Goal: Information Seeking & Learning: Understand process/instructions

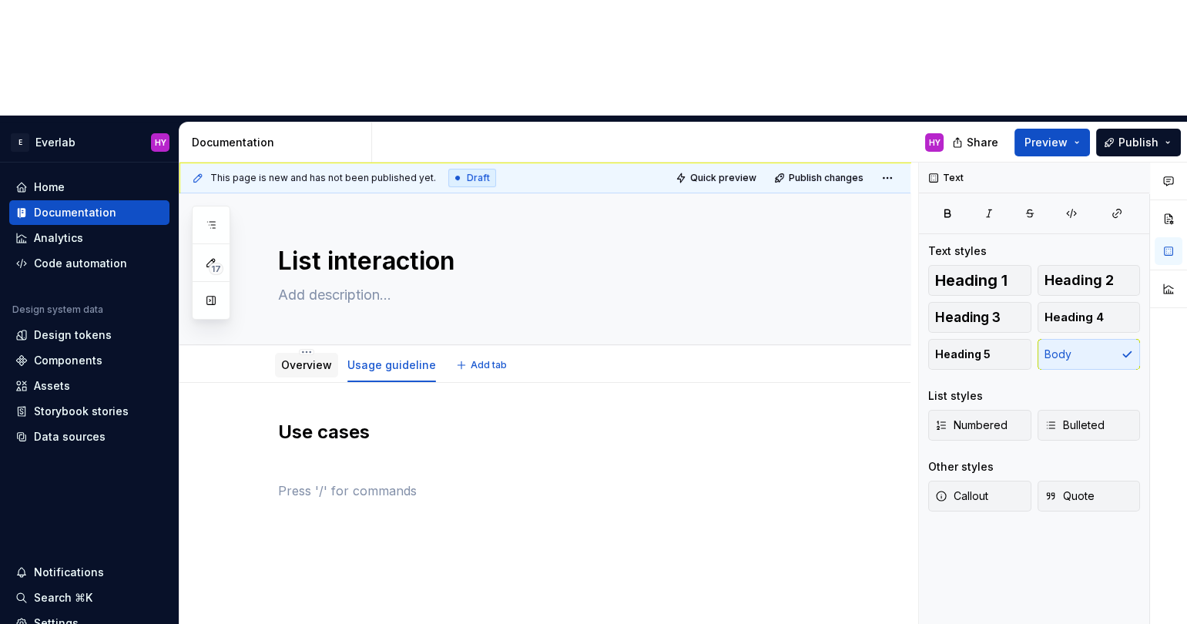
click at [304, 358] on link "Overview" at bounding box center [306, 364] width 51 height 13
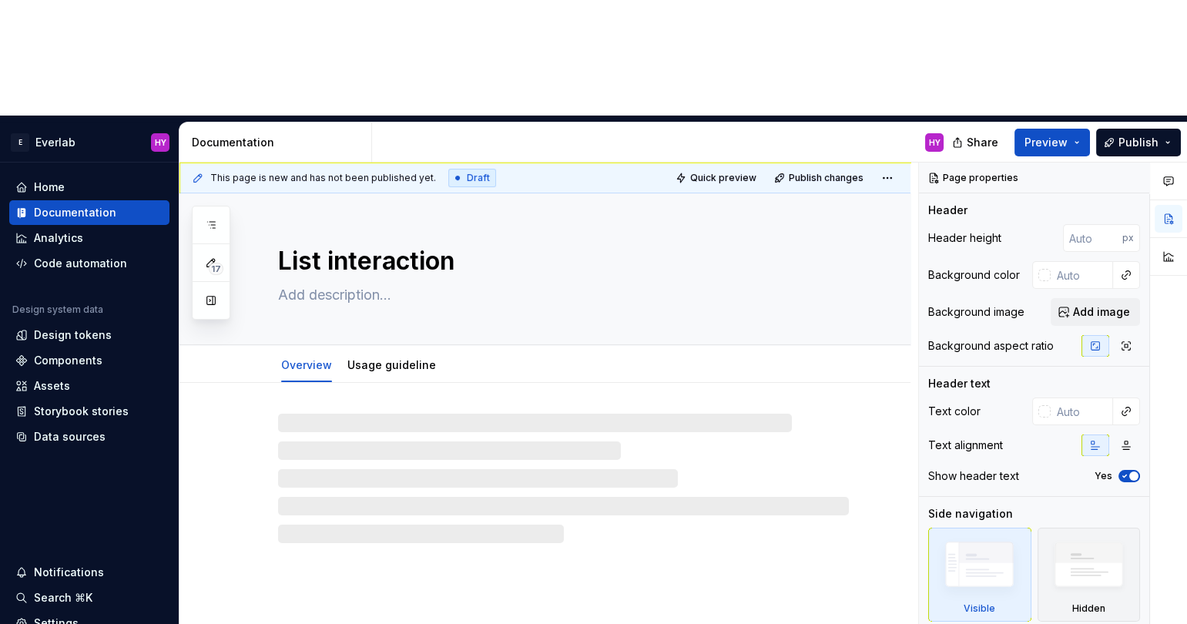
type textarea "*"
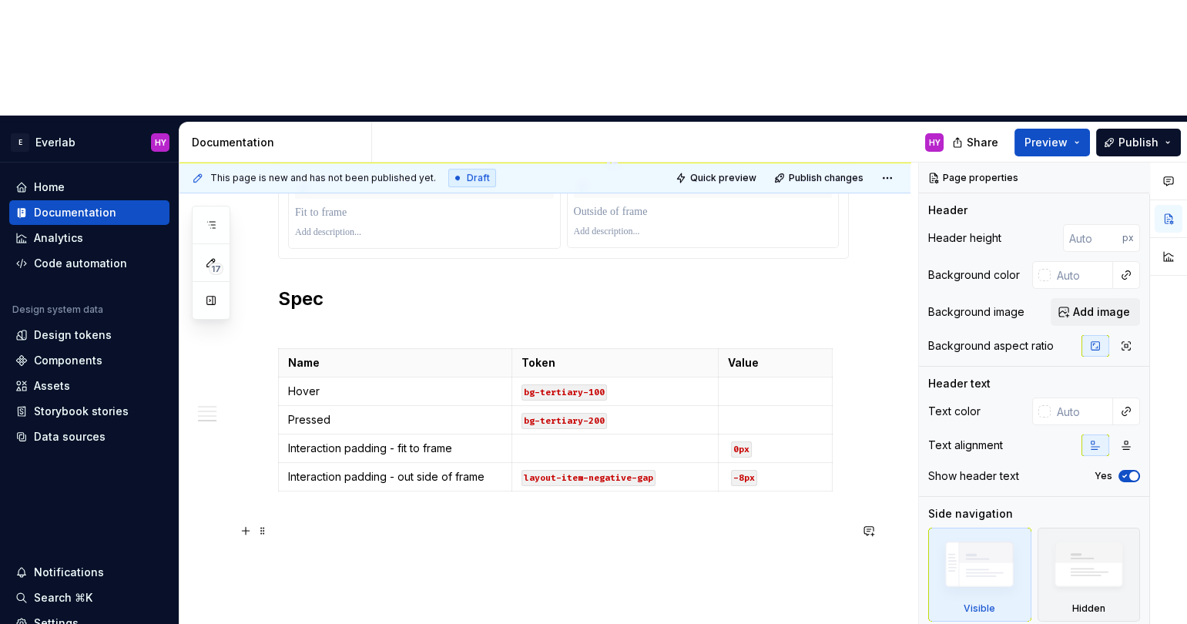
scroll to position [1141, 0]
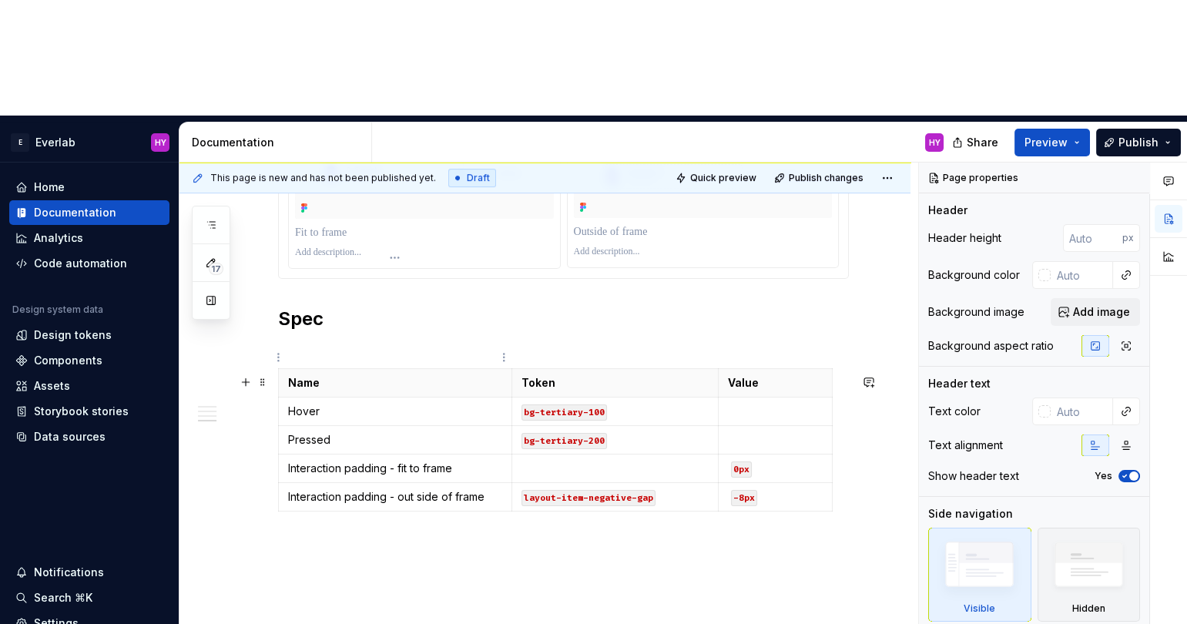
click at [372, 461] on p "Interaction padding - fit to frame" at bounding box center [395, 468] width 214 height 15
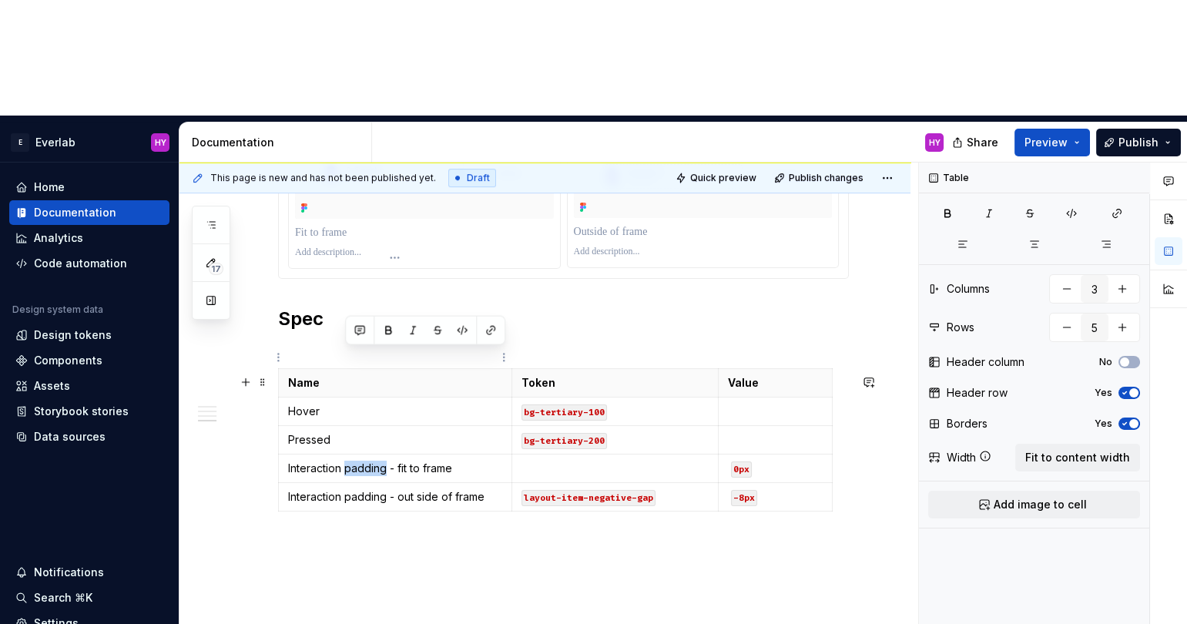
click at [372, 461] on p "Interaction padding - fit to frame" at bounding box center [395, 468] width 214 height 15
click at [355, 461] on p "Interaction padding - fit to frame" at bounding box center [395, 468] width 214 height 15
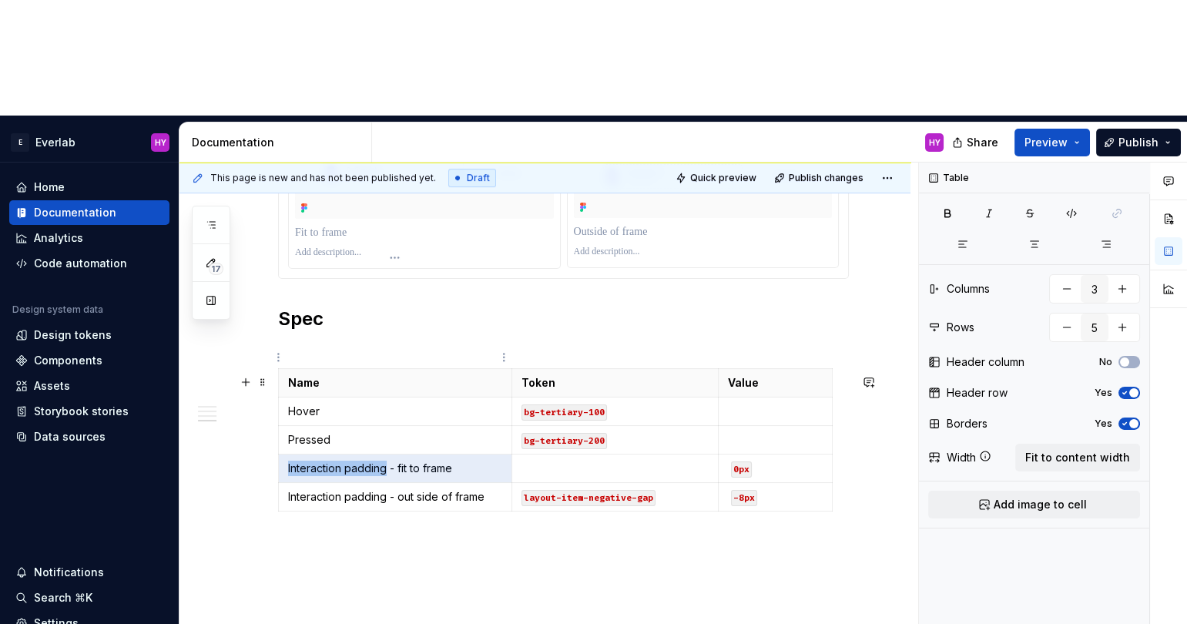
drag, startPoint x: 387, startPoint y: 355, endPoint x: 290, endPoint y: 357, distance: 97.1
click at [288, 461] on p "Interaction padding - fit to frame" at bounding box center [395, 468] width 214 height 15
click at [354, 461] on p "Container - Fit to frame" at bounding box center [395, 468] width 214 height 15
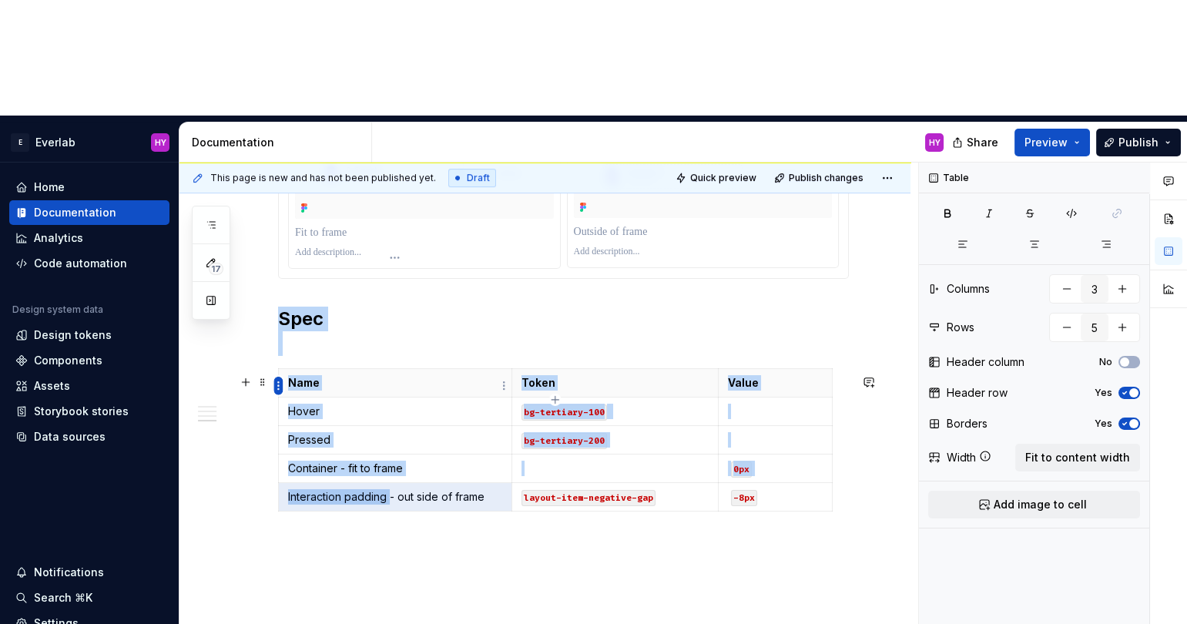
drag, startPoint x: 388, startPoint y: 387, endPoint x: 280, endPoint y: 387, distance: 108.6
click at [280, 387] on body "E Everlab HY Home Documentation Analytics Code automation Design system data De…" at bounding box center [593, 312] width 1187 height 624
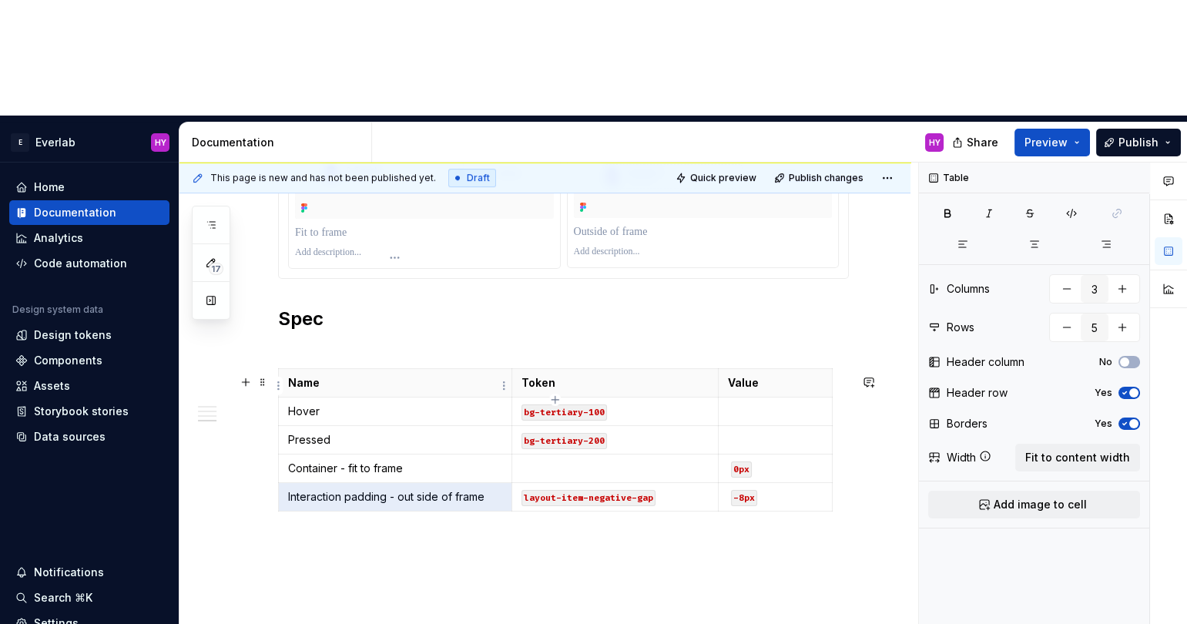
click at [362, 489] on p "Interaction padding - out side of frame" at bounding box center [395, 496] width 214 height 15
drag, startPoint x: 388, startPoint y: 391, endPoint x: 286, endPoint y: 388, distance: 102.5
click at [286, 482] on td "Interaction padding - out side of frame" at bounding box center [395, 496] width 233 height 29
click at [365, 475] on div "This page is new and has not been published yet. Draft Quick preview Publish ch…" at bounding box center [549, 452] width 739 height 578
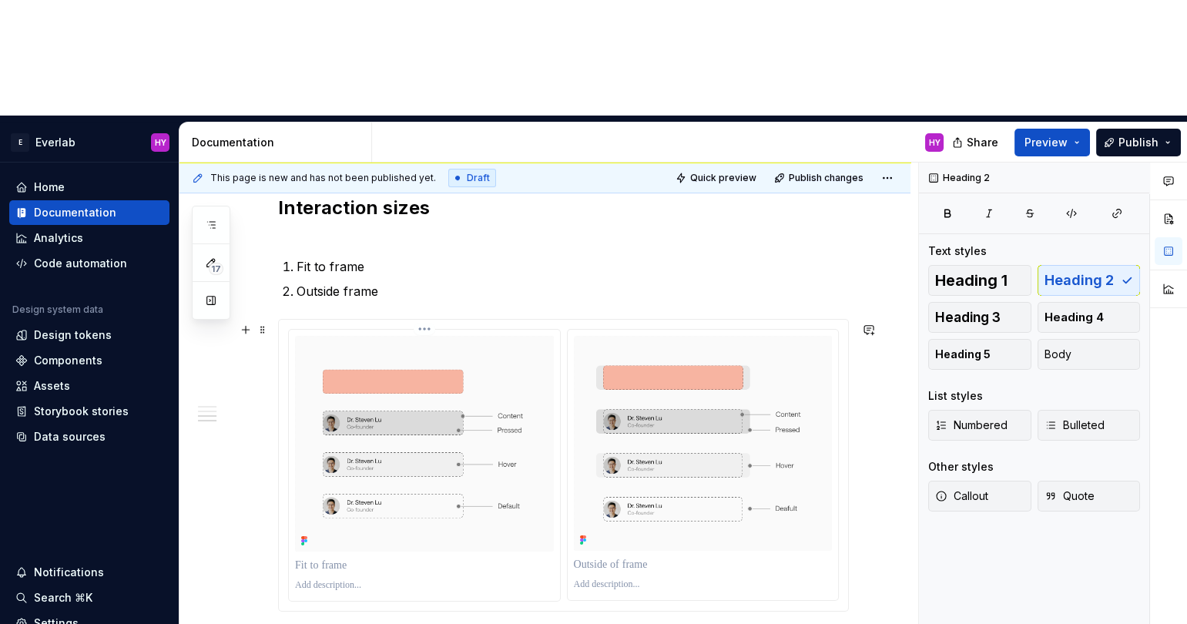
scroll to position [781, 0]
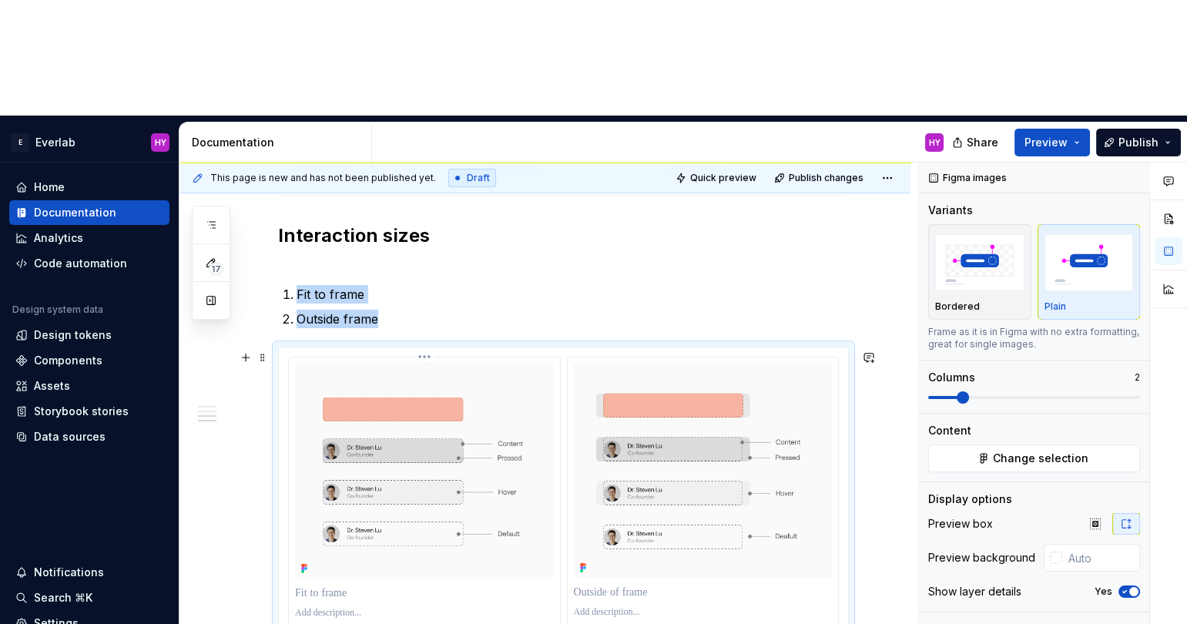
click at [529, 364] on img at bounding box center [424, 472] width 259 height 216
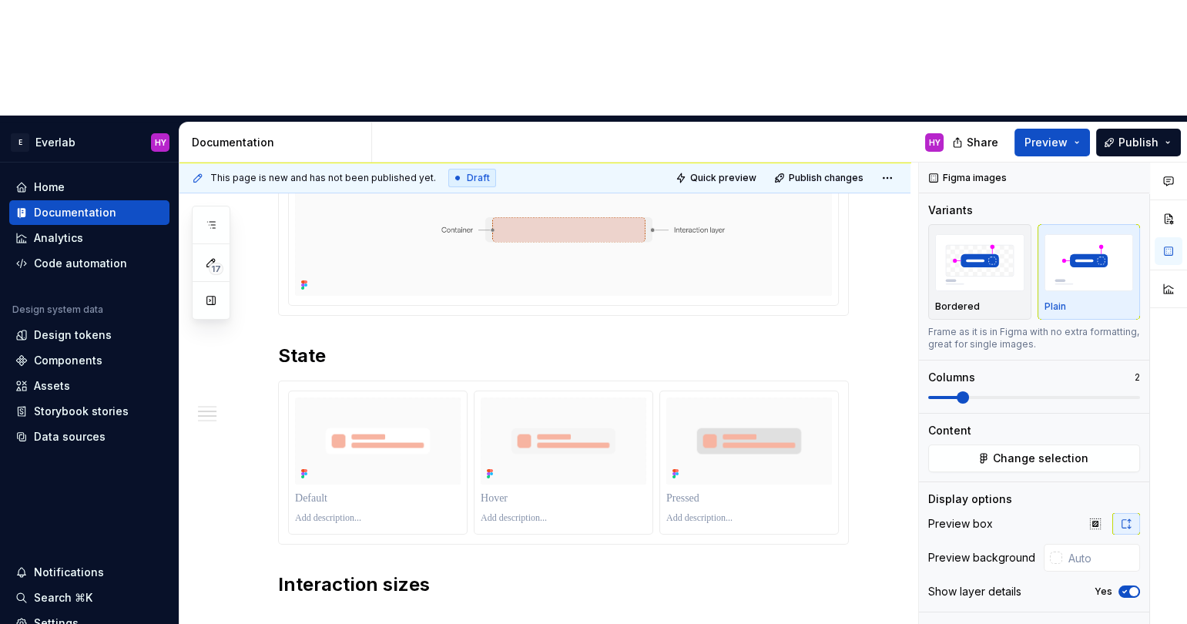
scroll to position [0, 0]
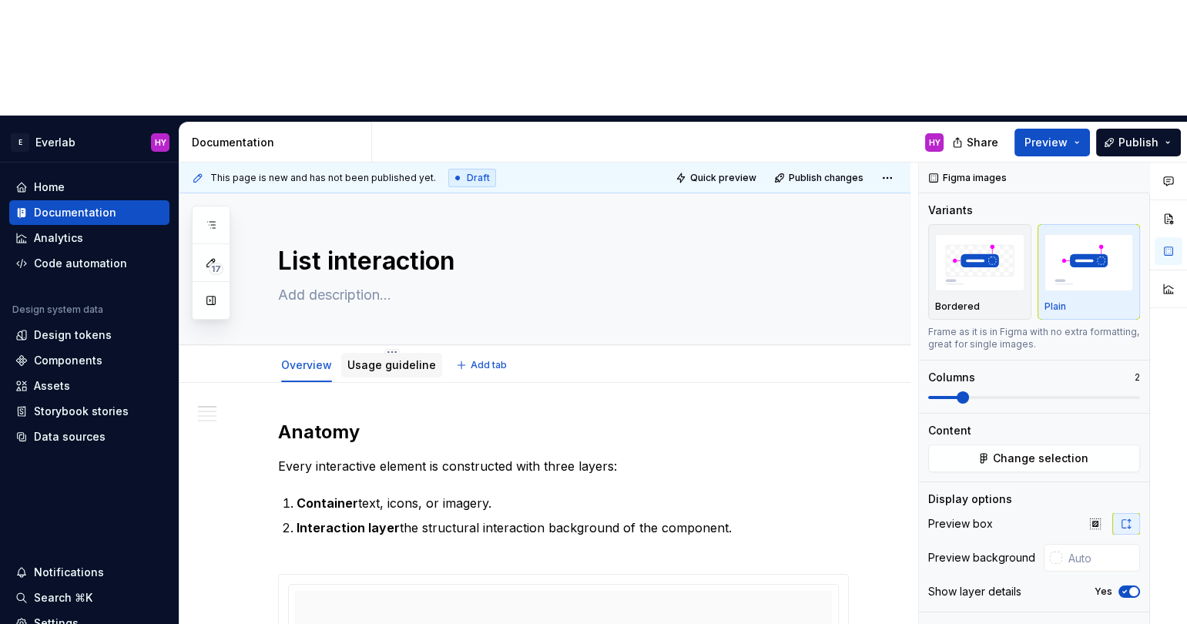
click at [384, 358] on div "Usage guideline" at bounding box center [392, 365] width 89 height 15
click at [381, 358] on link "Usage guideline" at bounding box center [392, 364] width 89 height 13
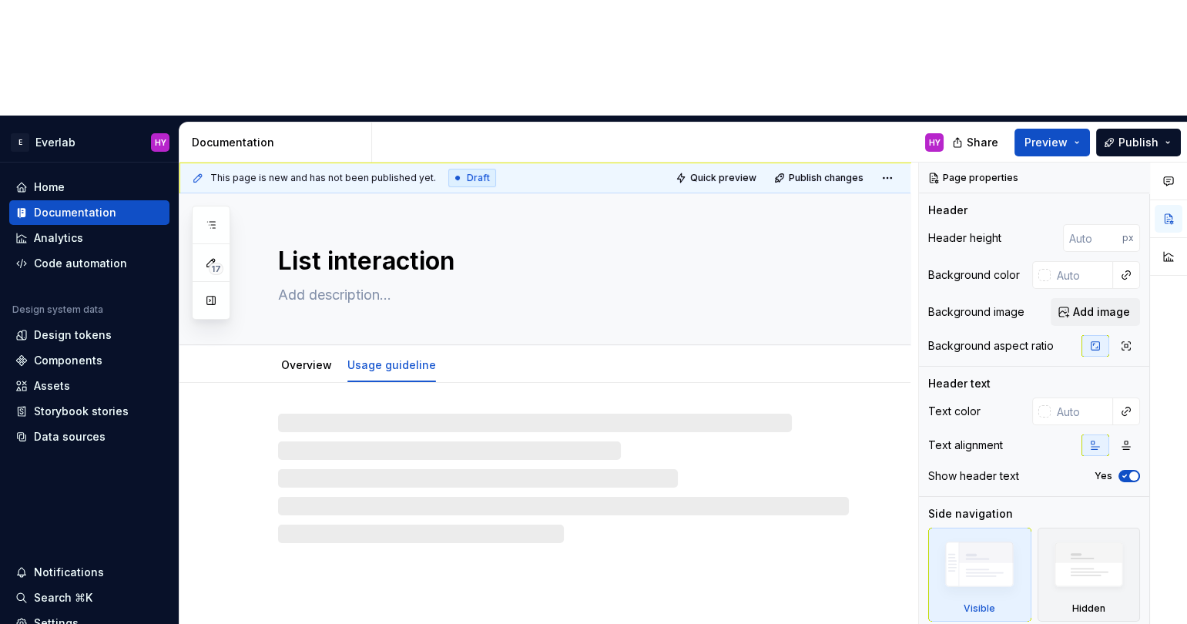
type textarea "*"
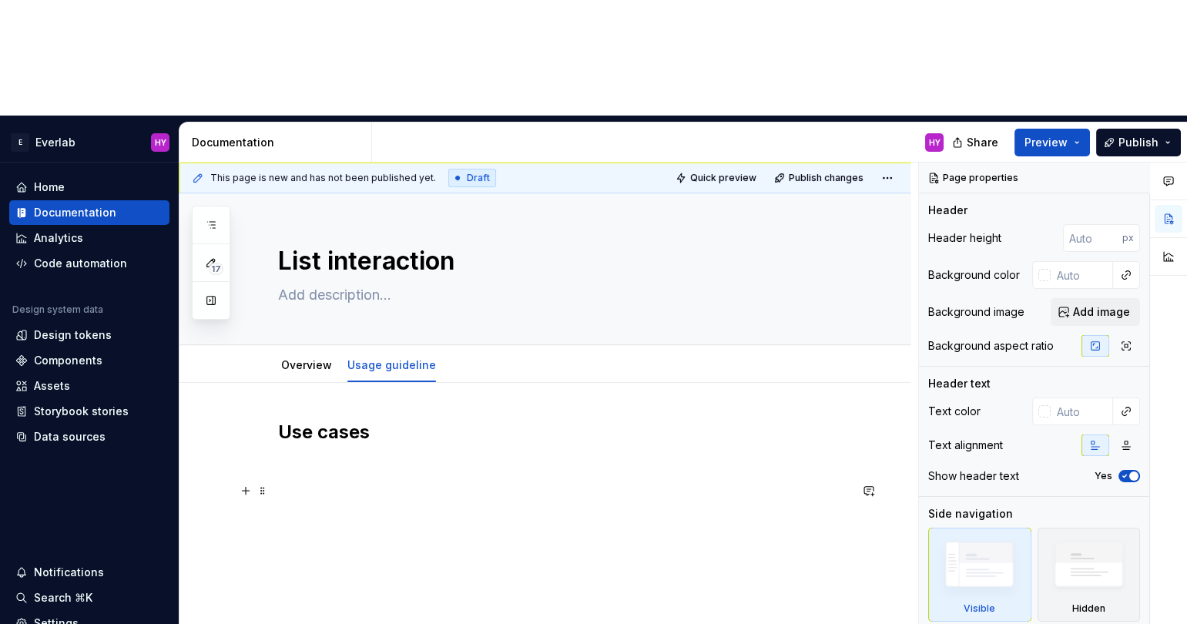
click at [393, 482] on p at bounding box center [563, 491] width 571 height 18
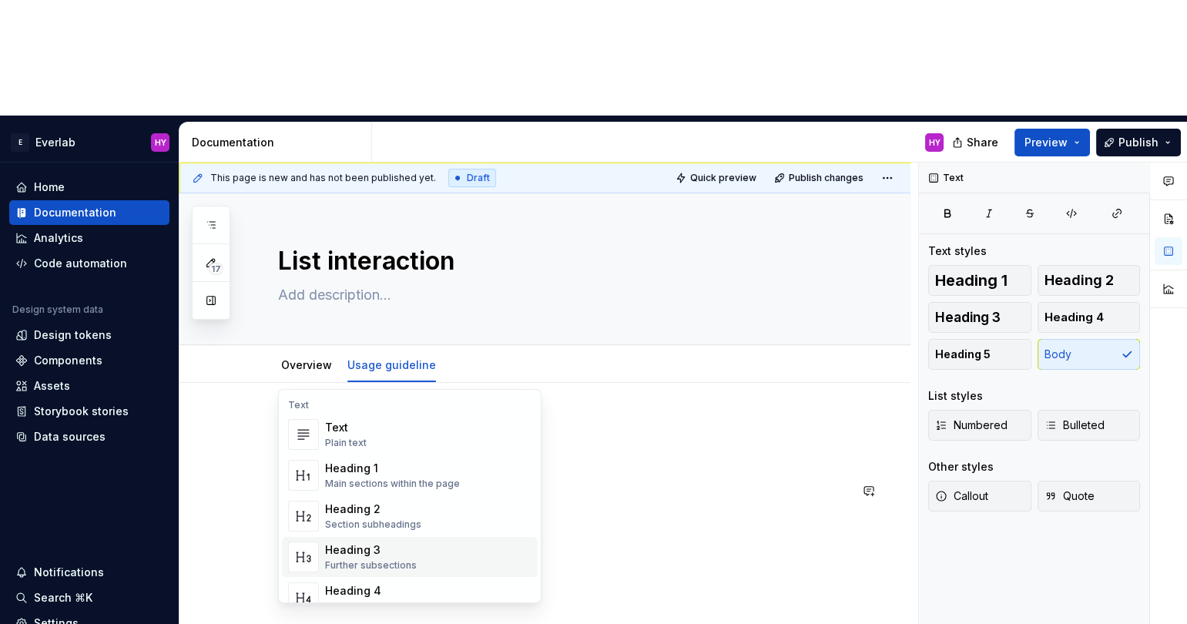
click at [357, 553] on div "Heading 3" at bounding box center [371, 549] width 92 height 15
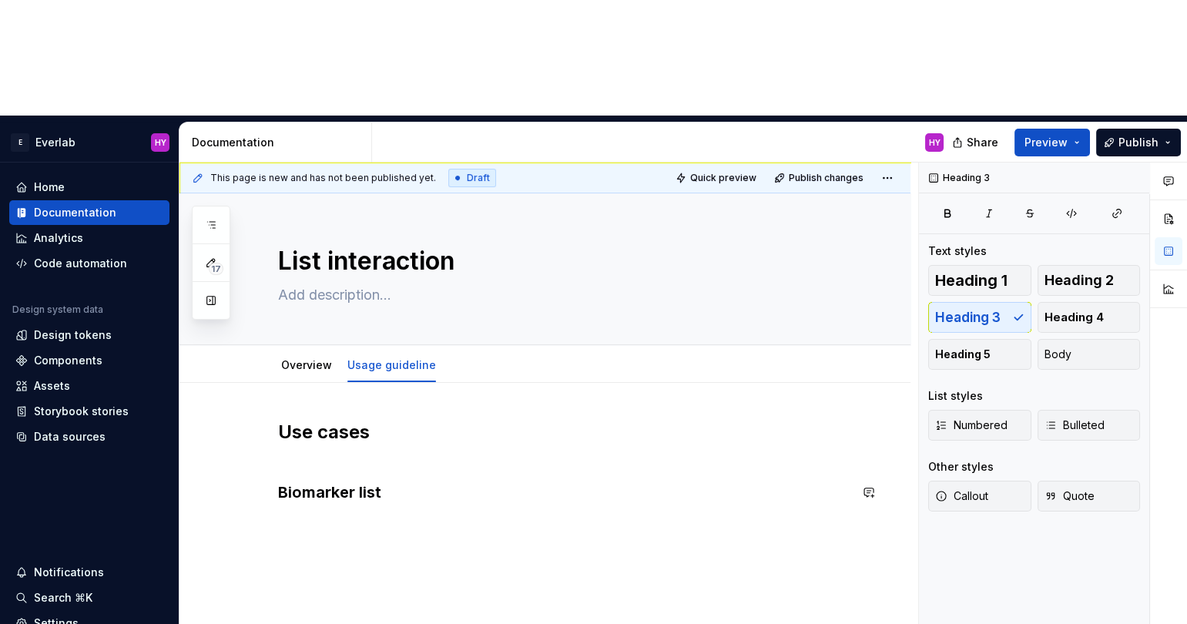
click at [387, 420] on div "Use cases Biomarker list" at bounding box center [563, 471] width 571 height 102
click at [387, 482] on h3 "Biomarker list" at bounding box center [563, 493] width 571 height 22
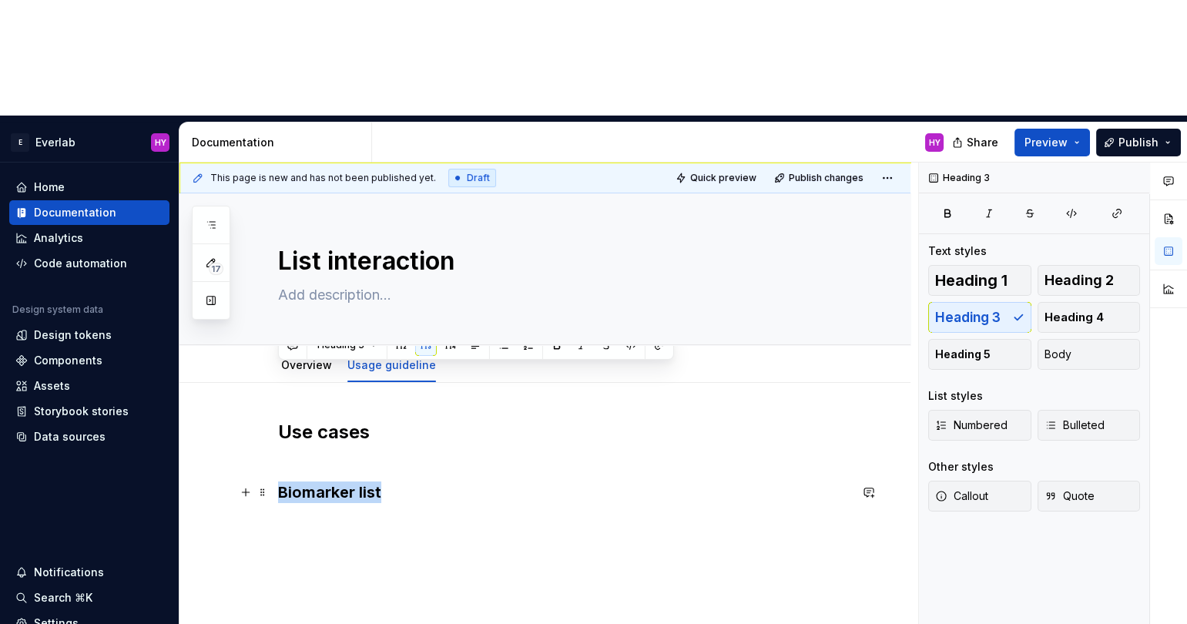
click at [387, 482] on h3 "Biomarker list" at bounding box center [563, 493] width 571 height 22
click at [445, 348] on button "button" at bounding box center [451, 345] width 22 height 22
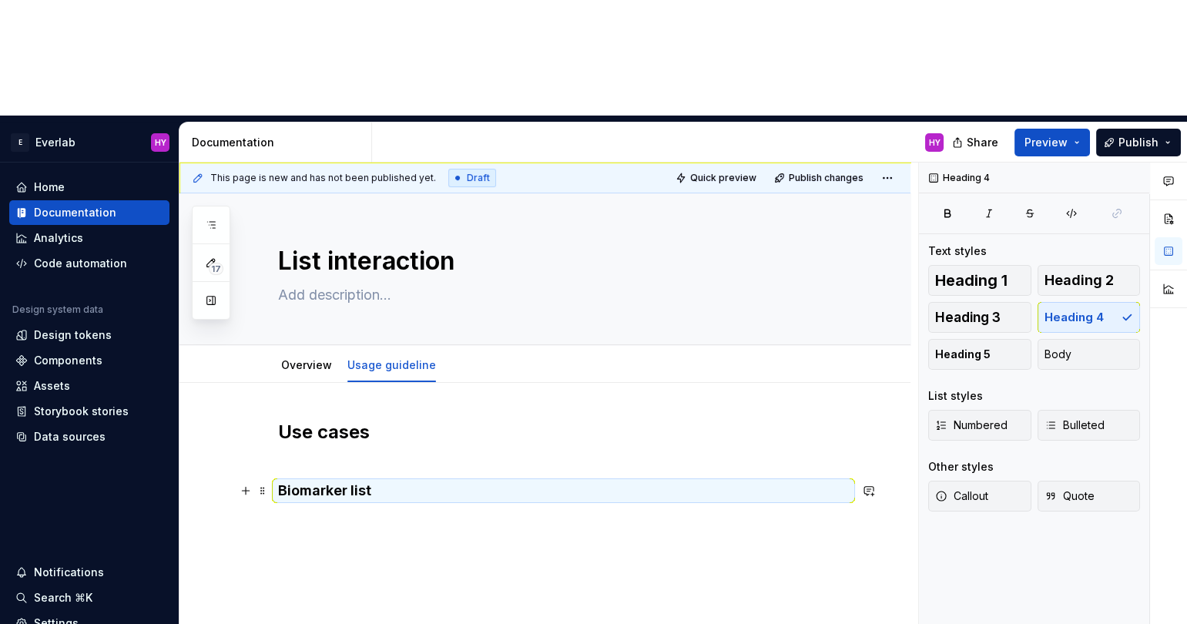
click at [306, 482] on h4 "Biomarker list" at bounding box center [563, 491] width 571 height 18
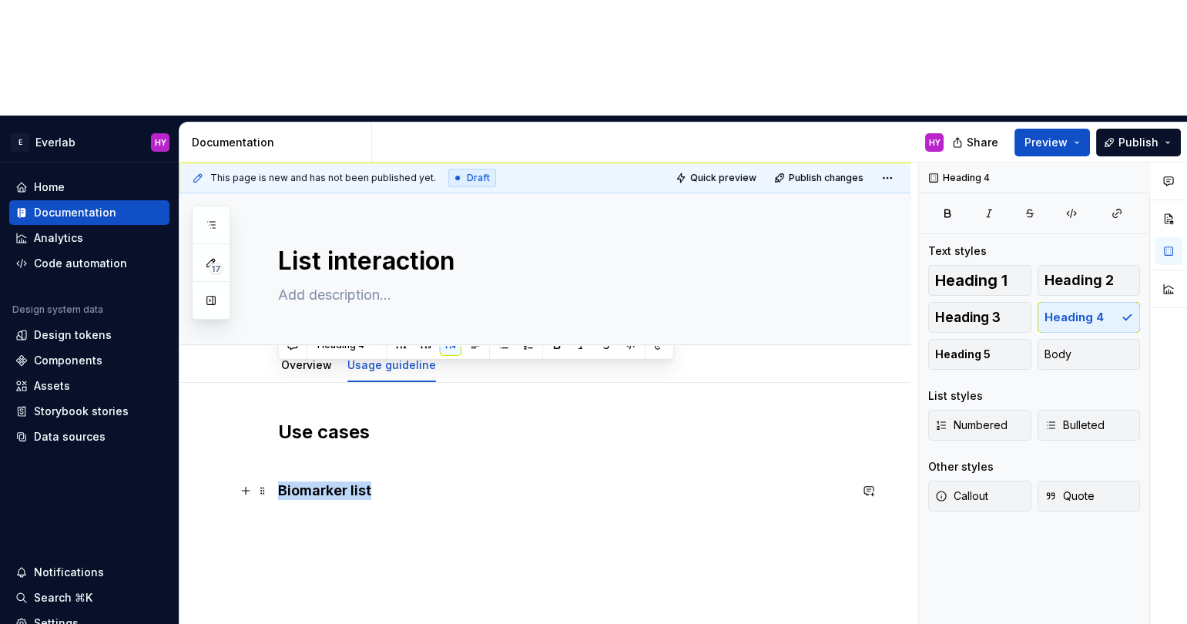
click at [306, 482] on h4 "Biomarker list" at bounding box center [563, 491] width 571 height 18
click at [369, 348] on button "Heading 4" at bounding box center [347, 345] width 73 height 22
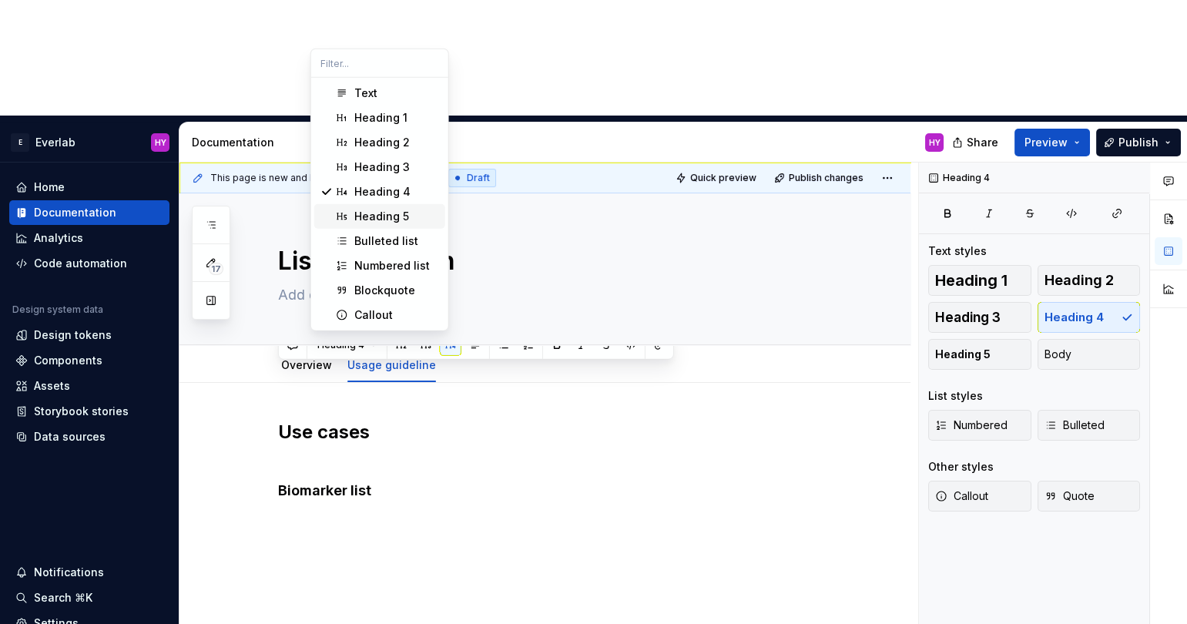
click at [390, 209] on div "Heading 5" at bounding box center [381, 216] width 55 height 15
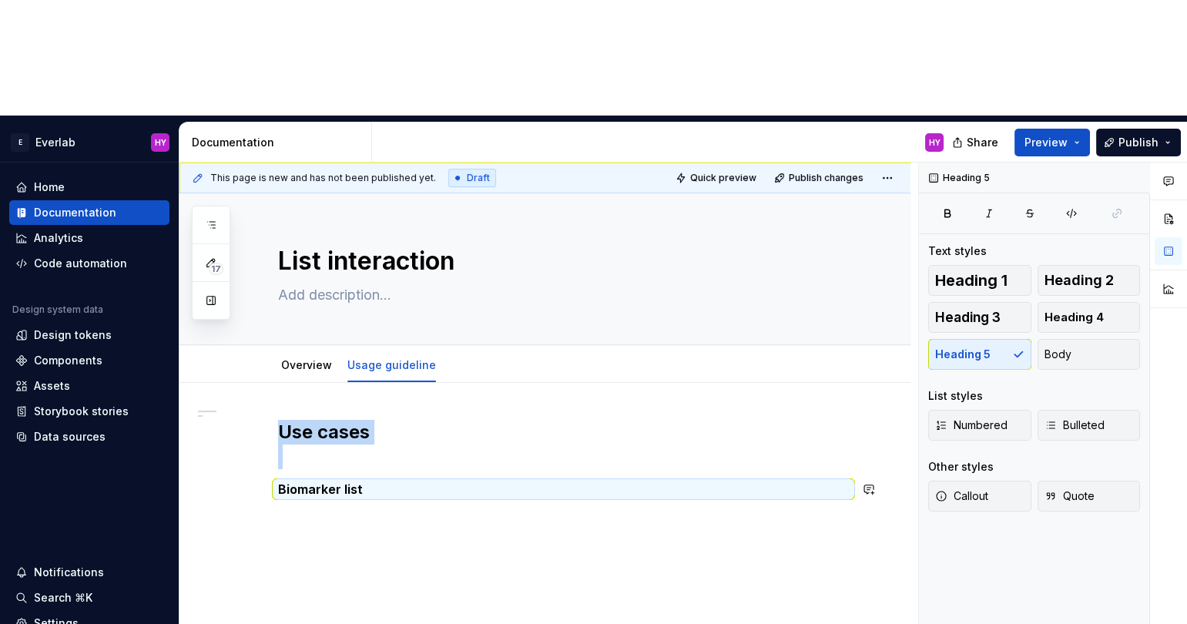
click at [368, 412] on div "Use cases Biomarker list" at bounding box center [545, 543] width 731 height 320
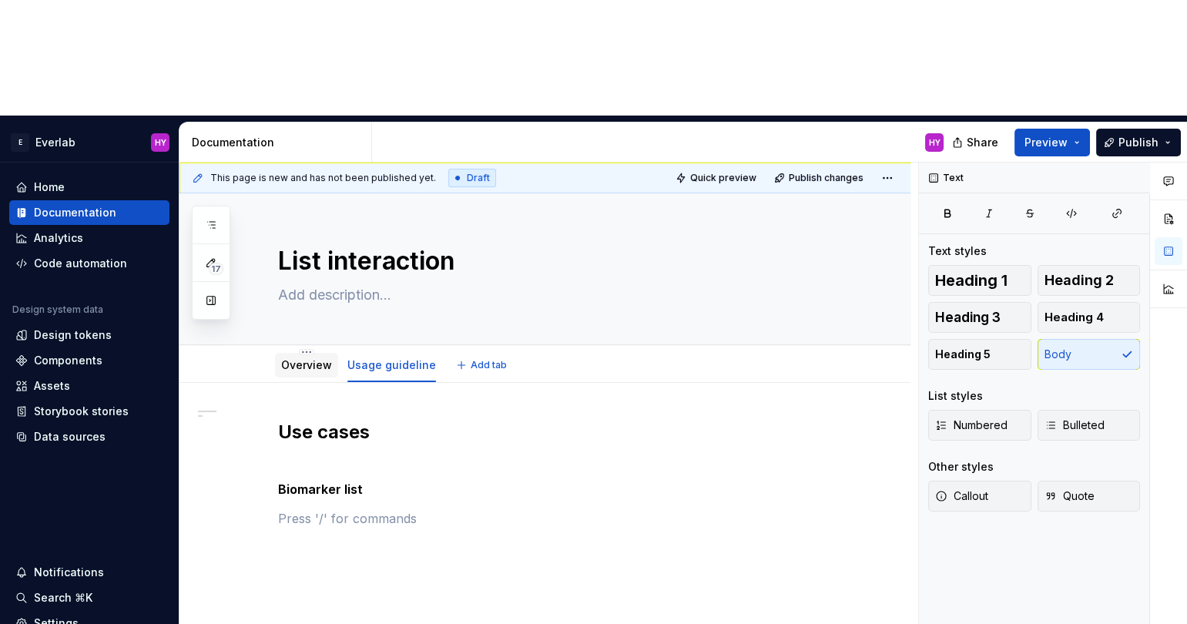
click at [294, 356] on div "Overview" at bounding box center [306, 365] width 51 height 18
click at [297, 358] on link "Overview" at bounding box center [306, 364] width 51 height 13
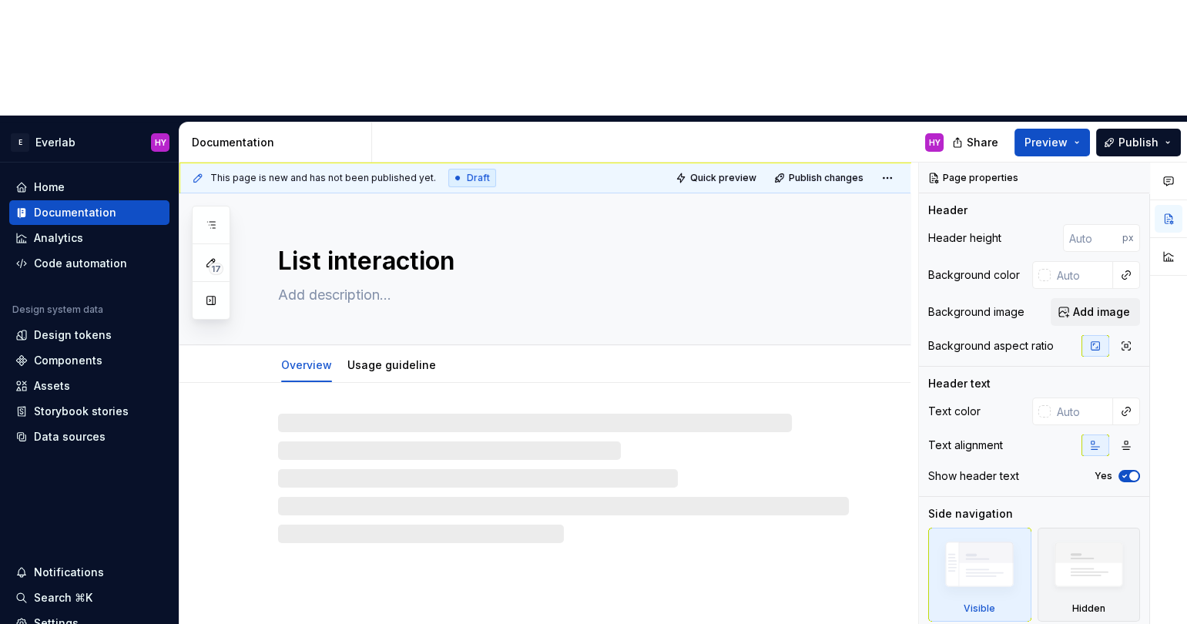
type textarea "*"
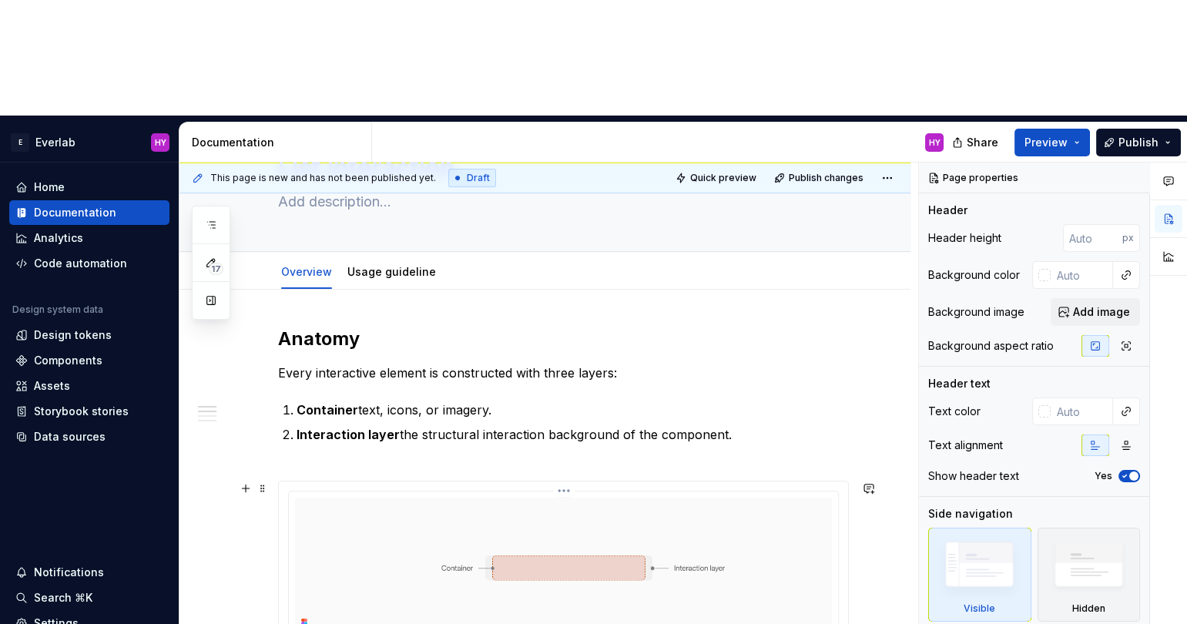
scroll to position [123, 0]
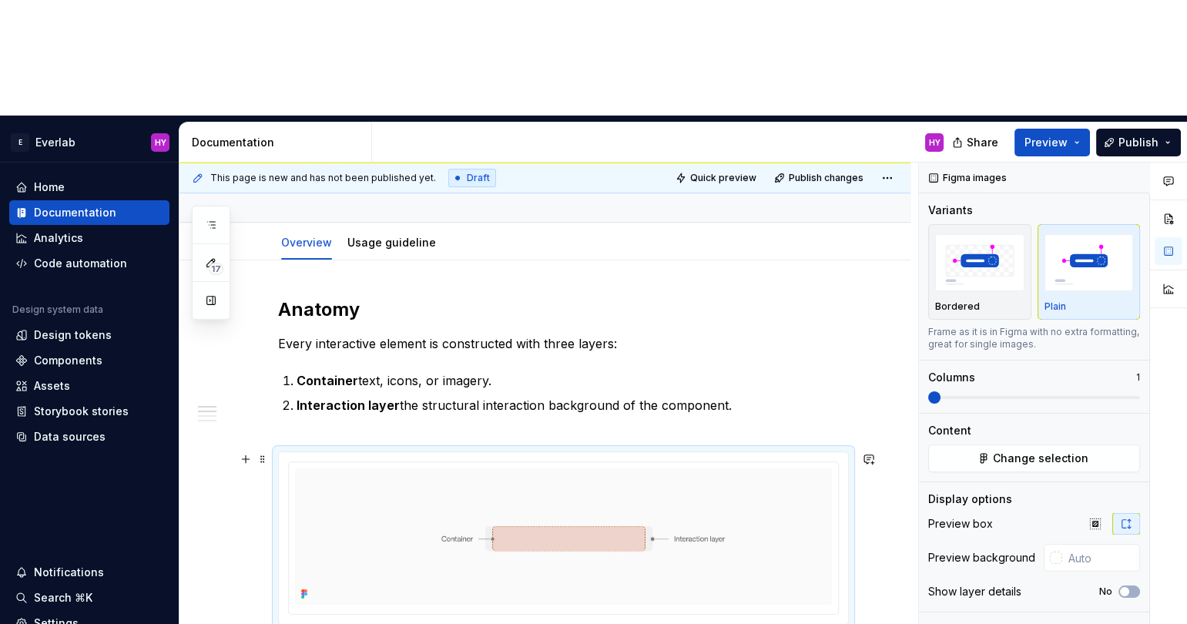
click at [566, 452] on div at bounding box center [563, 538] width 569 height 172
click at [569, 344] on html "E Everlab HY Home Documentation Analytics Code automation Design system data De…" at bounding box center [593, 312] width 1187 height 624
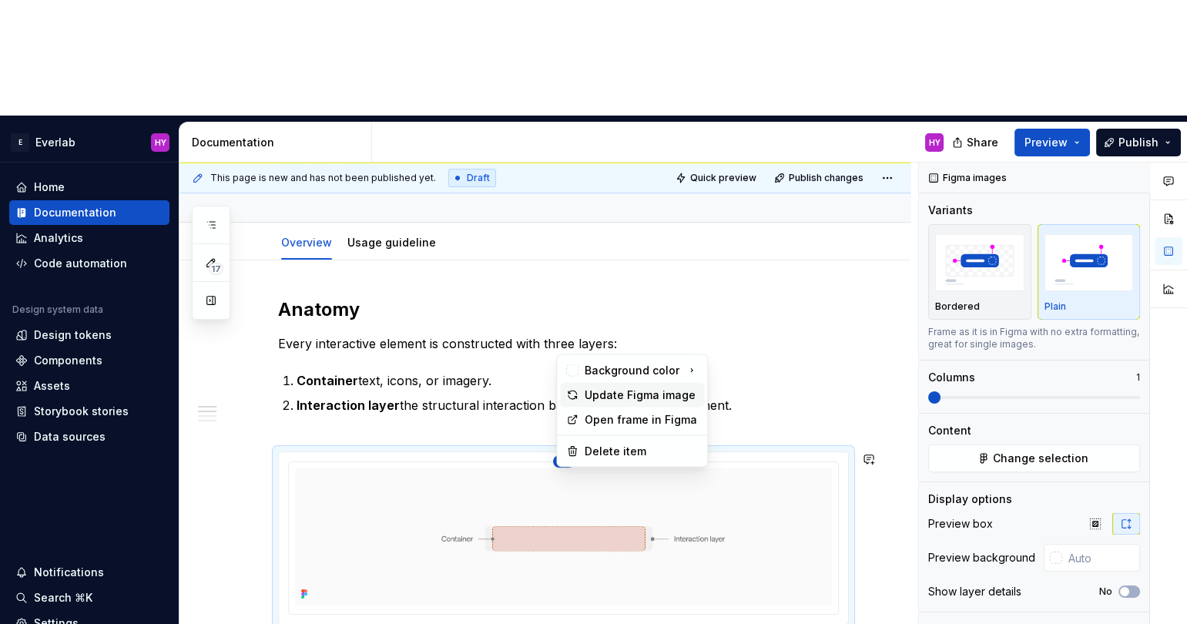
click at [606, 401] on div "Update Figma image" at bounding box center [641, 395] width 113 height 15
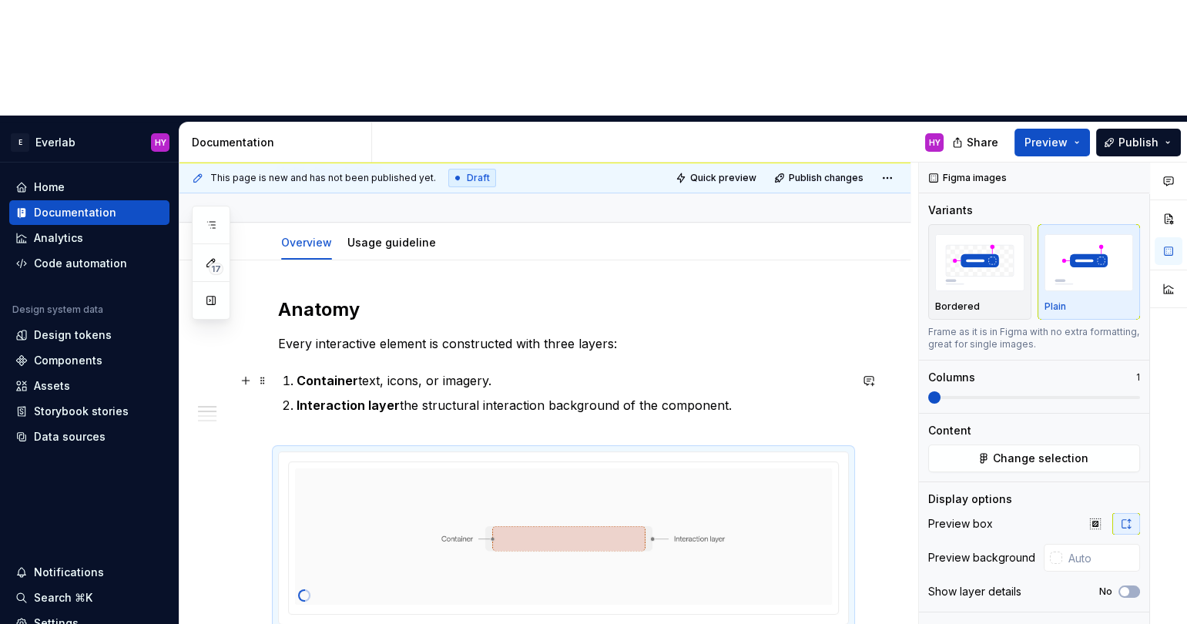
click at [374, 371] on p "Container text, icons, or imagery." at bounding box center [573, 380] width 552 height 18
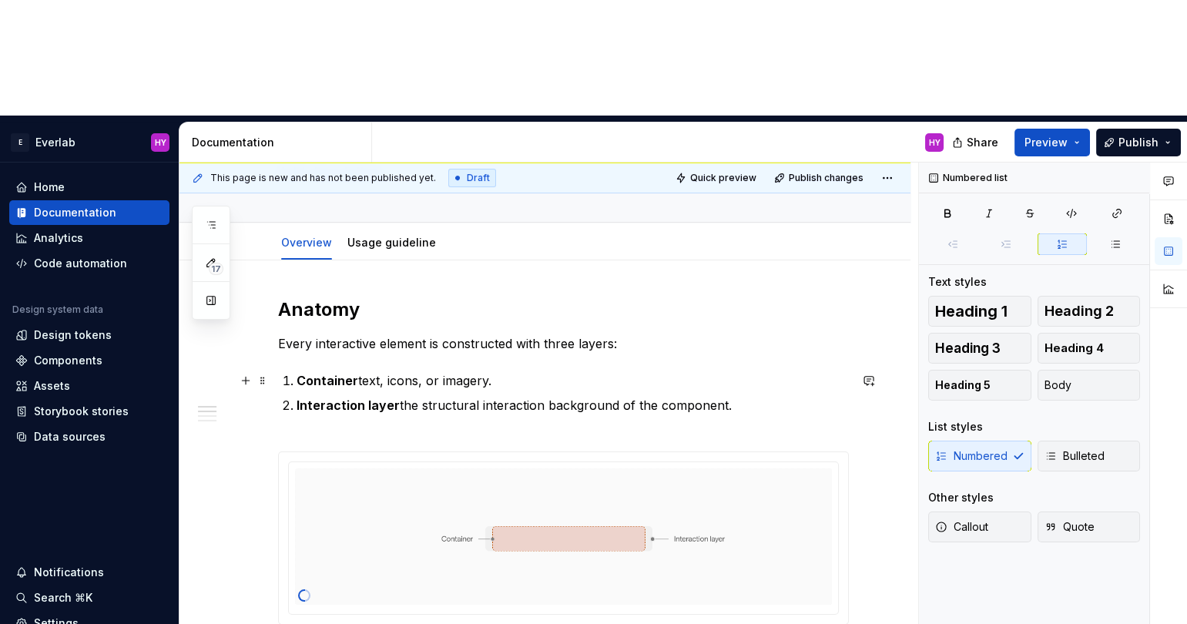
click at [358, 371] on p "Container text, icons, or imagery." at bounding box center [573, 380] width 552 height 18
click at [487, 371] on p "Container text, icons, or imagery." at bounding box center [573, 380] width 552 height 18
click at [358, 371] on p "Container text, icons, or imagery." at bounding box center [573, 380] width 552 height 18
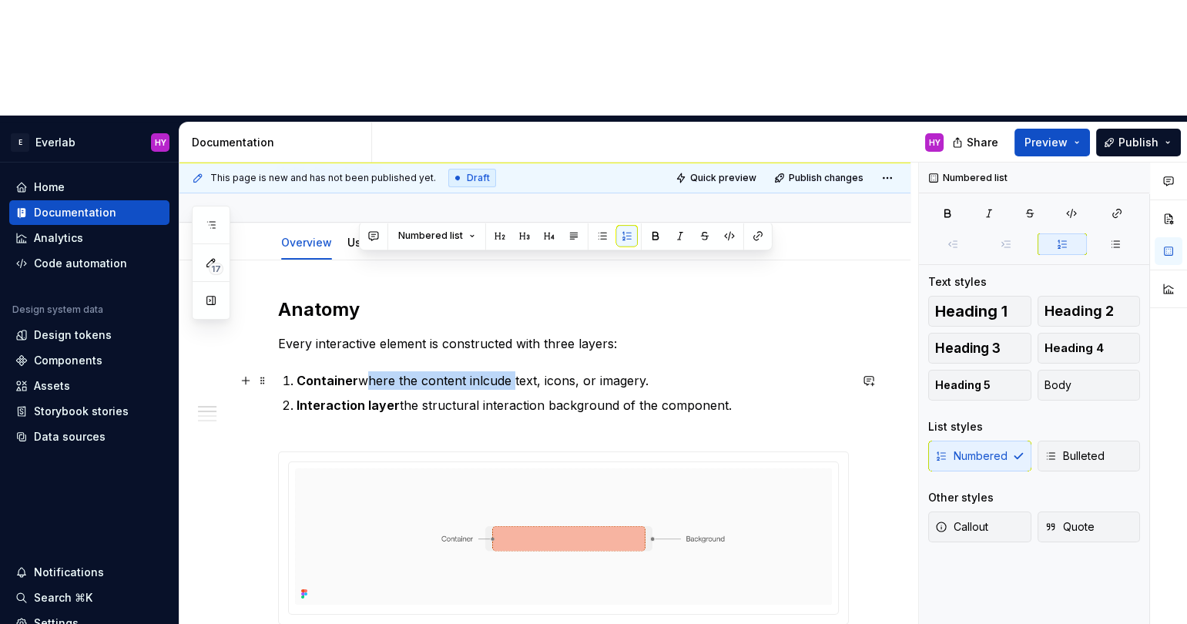
drag, startPoint x: 509, startPoint y: 267, endPoint x: 362, endPoint y: 264, distance: 146.4
click at [362, 371] on p "Container where the content inlcude text, icons, or imagery." at bounding box center [573, 380] width 552 height 18
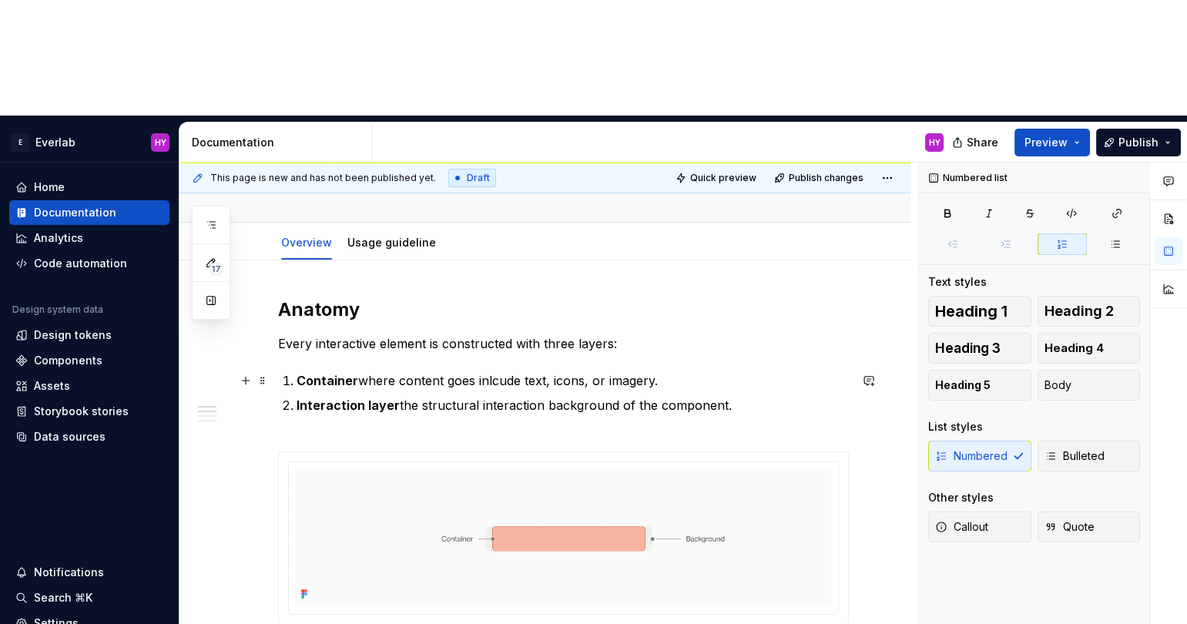
click at [502, 371] on p "Container where content goes inlcude text, icons, or imagery." at bounding box center [573, 380] width 552 height 18
click at [517, 371] on p "Container where content goes inlcude text, icons, or imagery." at bounding box center [573, 380] width 552 height 18
click at [503, 396] on p "Interaction layer the structural interaction background of the component." at bounding box center [573, 414] width 552 height 37
click at [489, 371] on p "Container where content goes inlcudes text, icons, or imagery." at bounding box center [573, 380] width 552 height 18
click at [497, 371] on p "Container where content goes inlcudes text, icons, or imagery." at bounding box center [573, 380] width 552 height 18
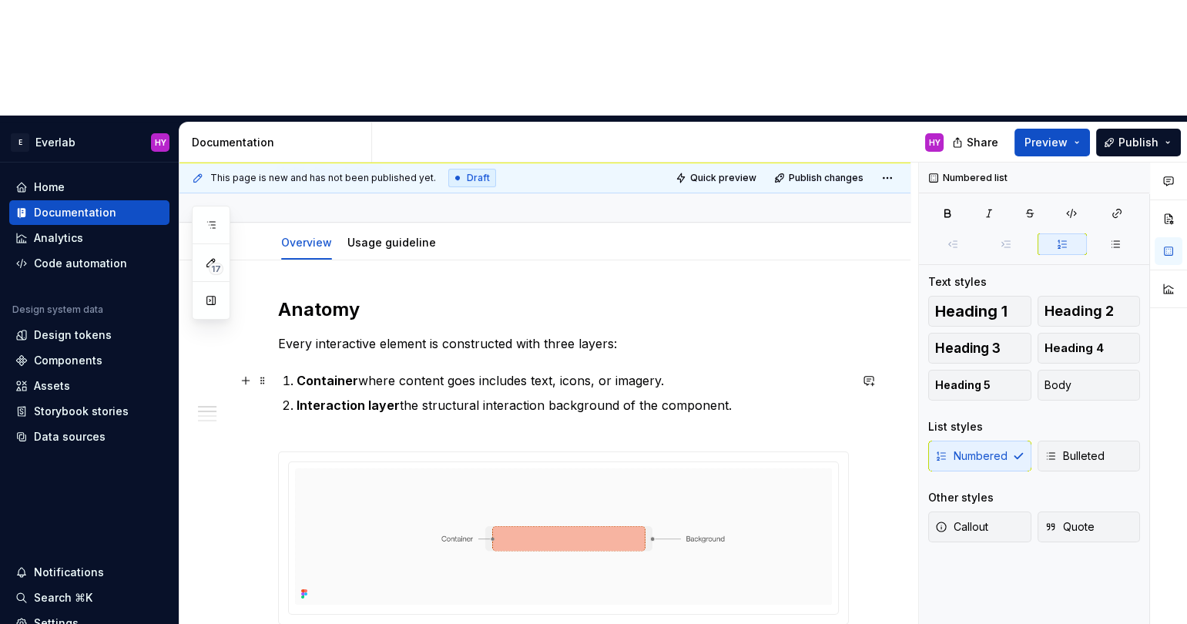
click at [635, 371] on p "Container where content goes includes text, icons, or imagery." at bounding box center [573, 380] width 552 height 18
click at [380, 398] on strong "Interaction layer" at bounding box center [348, 405] width 103 height 15
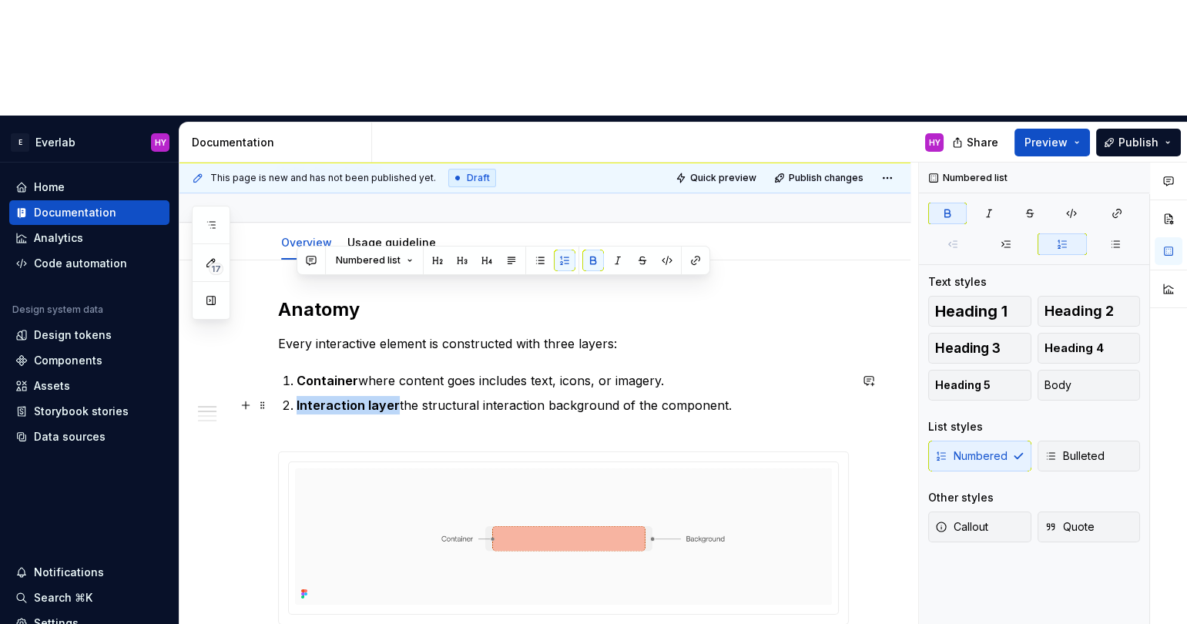
drag, startPoint x: 395, startPoint y: 288, endPoint x: 295, endPoint y: 288, distance: 99.4
click at [297, 396] on li "Interaction layer the structural interaction background of the component." at bounding box center [573, 414] width 552 height 37
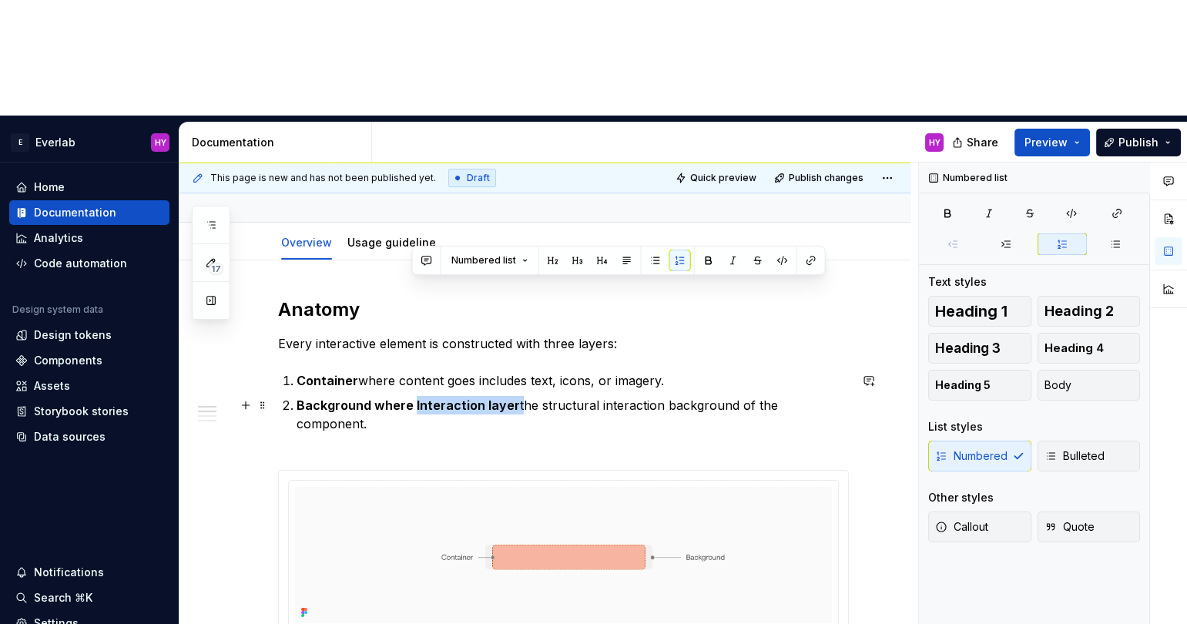
drag, startPoint x: 412, startPoint y: 287, endPoint x: 512, endPoint y: 290, distance: 99.4
click at [512, 396] on p "Background where Interaction layer the structural interaction background of the…" at bounding box center [573, 423] width 552 height 55
click at [514, 396] on p "Background where Interaction layer the structural interaction background of the…" at bounding box center [573, 423] width 552 height 55
drag, startPoint x: 511, startPoint y: 291, endPoint x: 371, endPoint y: 294, distance: 139.5
click at [371, 396] on p "Background where Interaction layer the structural interaction background of the…" at bounding box center [573, 423] width 552 height 55
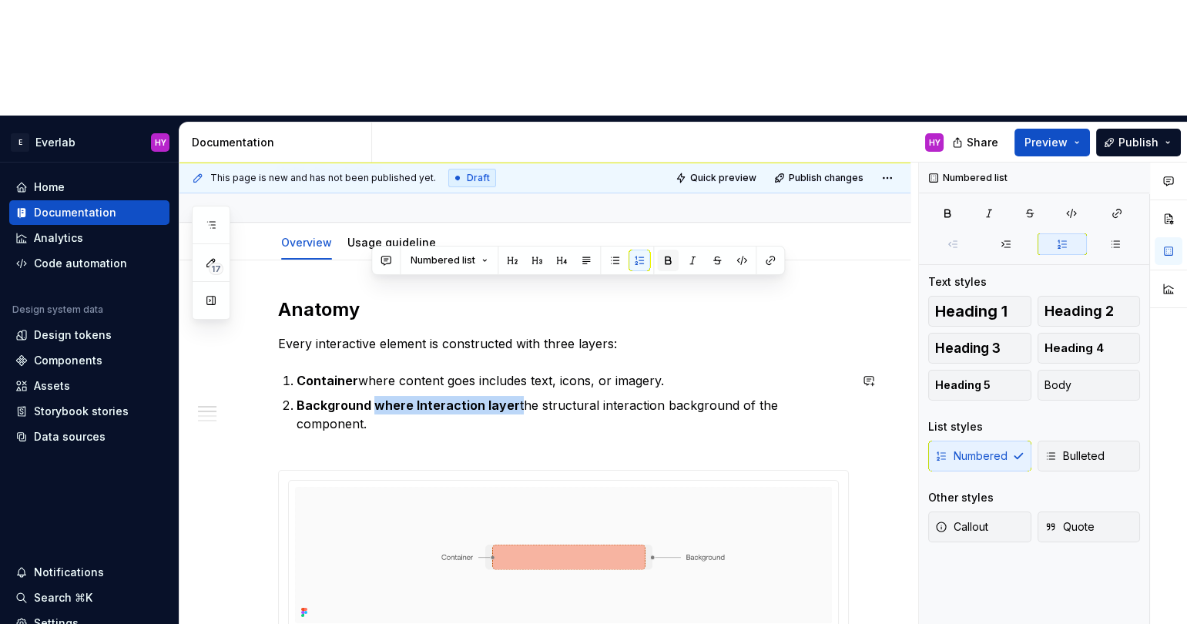
click at [665, 260] on button "button" at bounding box center [668, 261] width 22 height 22
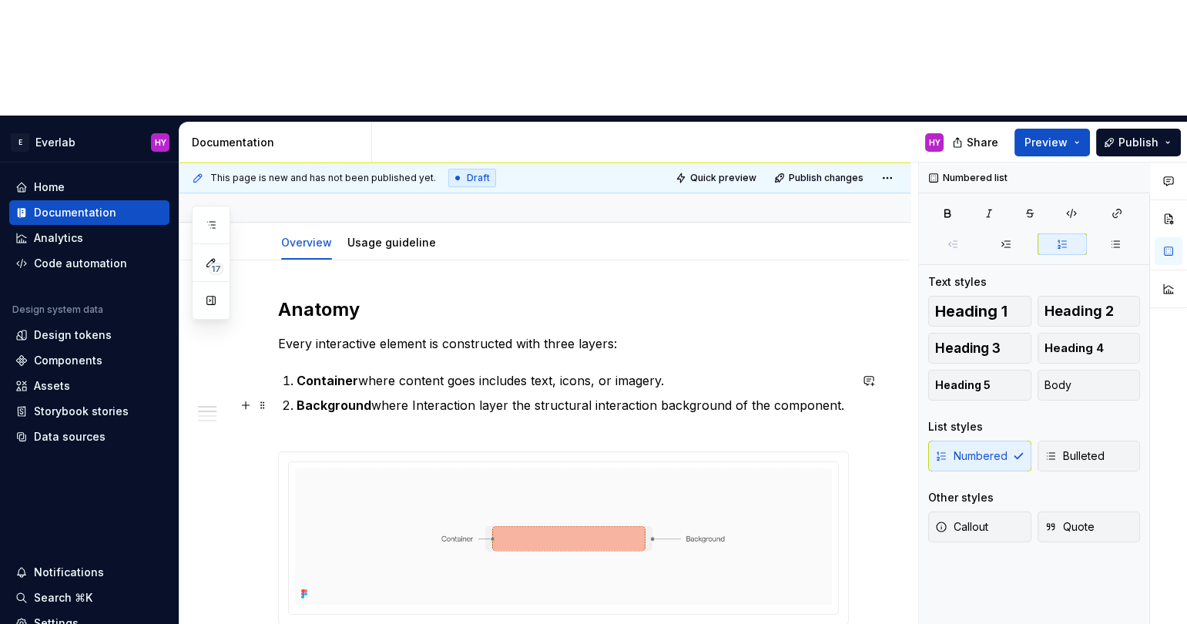
click at [512, 396] on p "Background where Interaction layer the structural interaction background of the…" at bounding box center [573, 414] width 552 height 37
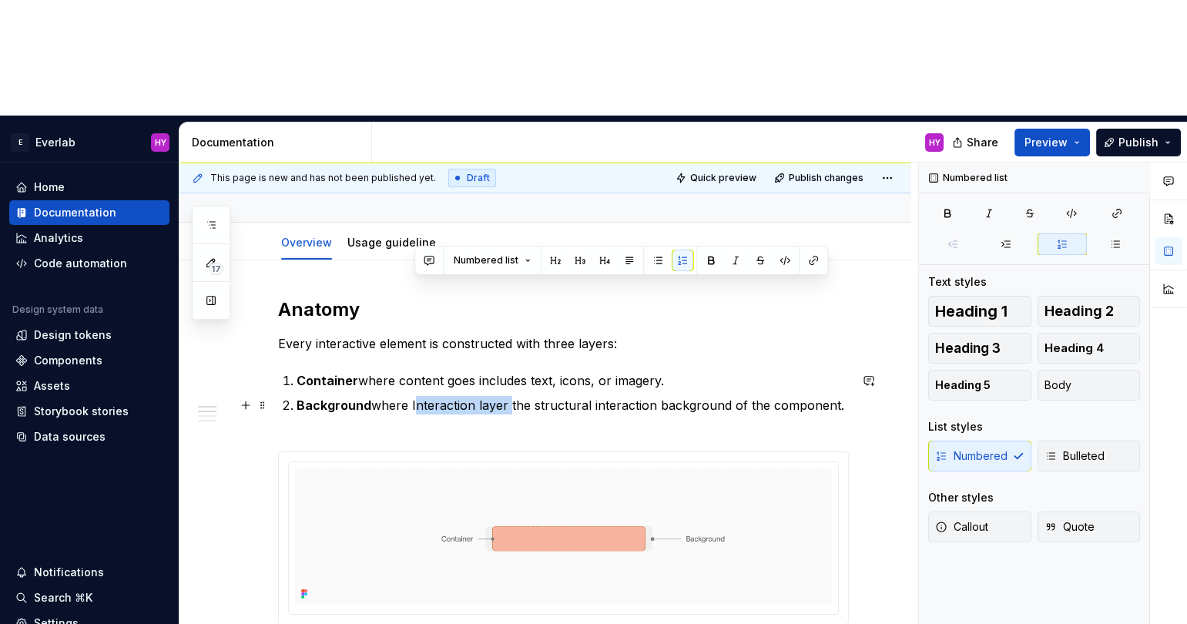
drag, startPoint x: 509, startPoint y: 289, endPoint x: 413, endPoint y: 287, distance: 95.6
click at [413, 396] on p "Background where Interaction layer the structural interaction background of the…" at bounding box center [573, 414] width 552 height 37
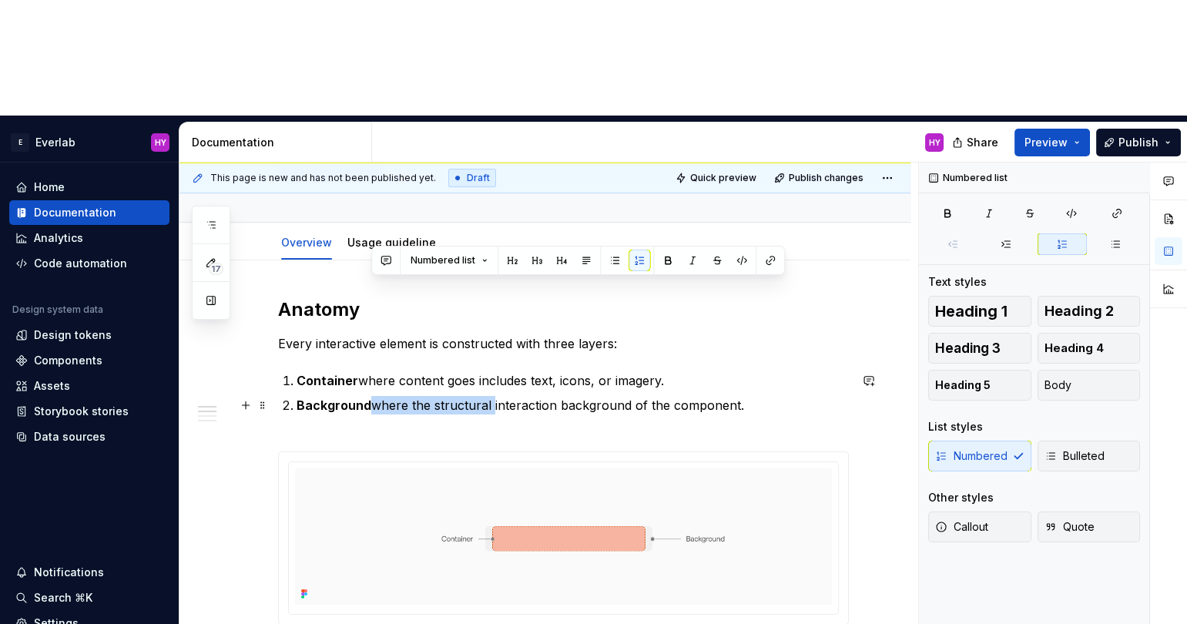
drag, startPoint x: 490, startPoint y: 287, endPoint x: 372, endPoint y: 283, distance: 118.0
click at [372, 396] on p "Background where the structural interaction background of the component." at bounding box center [573, 414] width 552 height 37
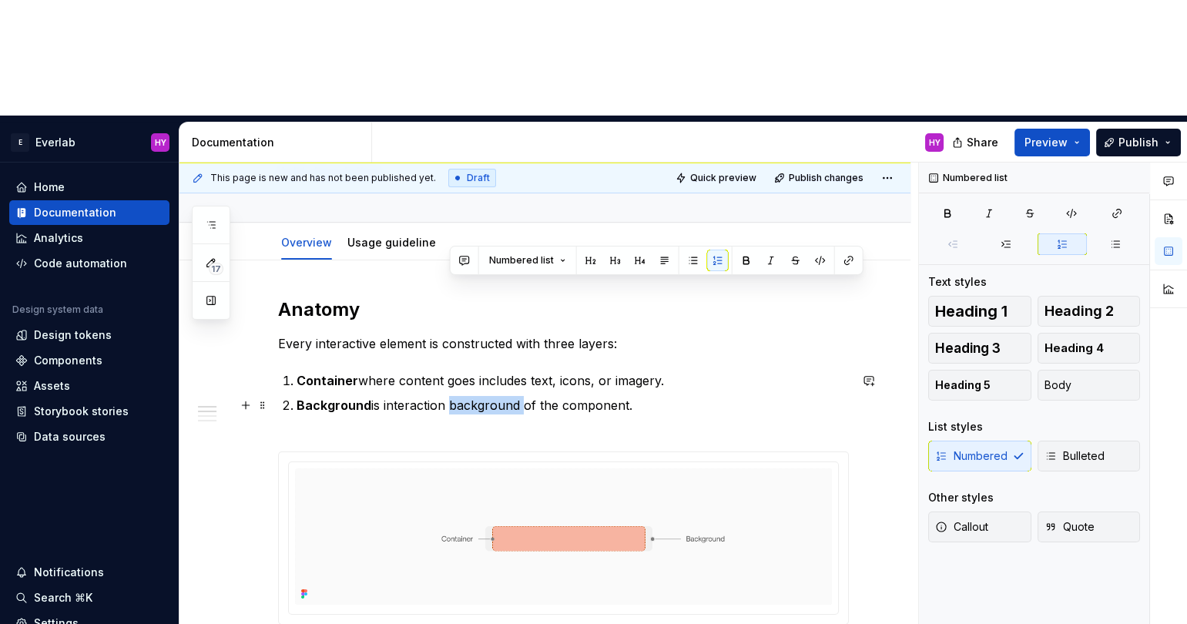
drag, startPoint x: 449, startPoint y: 287, endPoint x: 521, endPoint y: 284, distance: 71.7
click at [521, 396] on p "Background is interaction background of the component." at bounding box center [573, 414] width 552 height 37
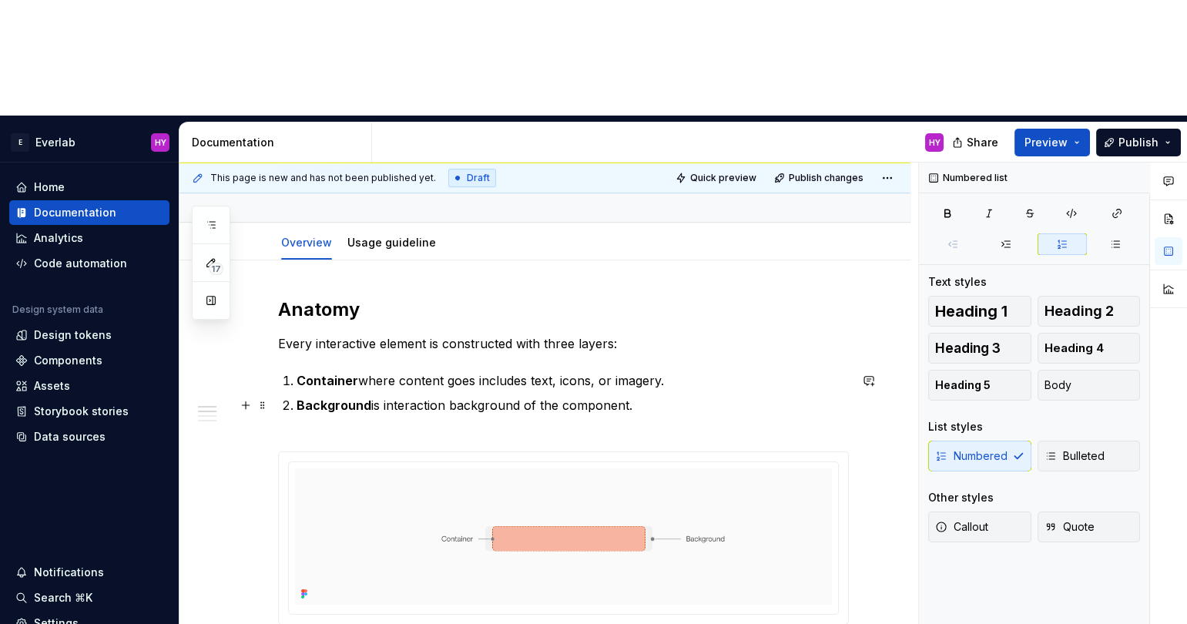
click at [389, 396] on p "Background is interaction background of the component." at bounding box center [573, 414] width 552 height 37
drag, startPoint x: 373, startPoint y: 288, endPoint x: 512, endPoint y: 284, distance: 138.8
click at [512, 396] on p "Background is interaction background of the component." at bounding box center [573, 414] width 552 height 37
drag, startPoint x: 371, startPoint y: 287, endPoint x: 405, endPoint y: 292, distance: 34.3
click at [374, 396] on p "Background is interaction background of the component." at bounding box center [573, 414] width 552 height 37
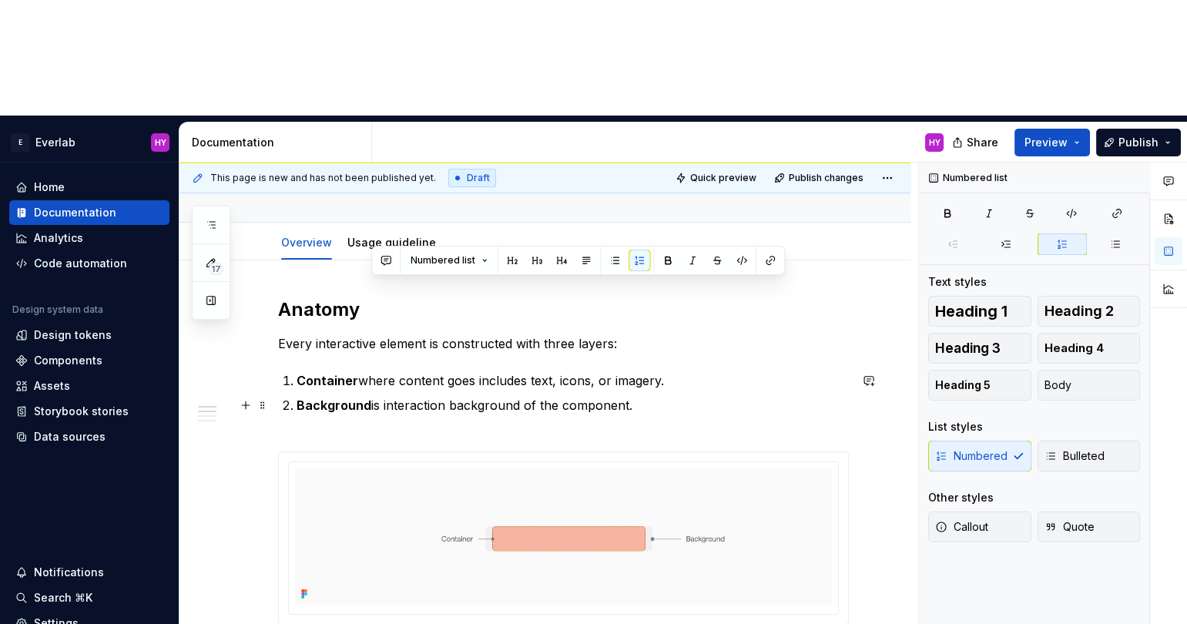
click at [388, 396] on p "Background is interaction background of the component." at bounding box center [573, 414] width 552 height 37
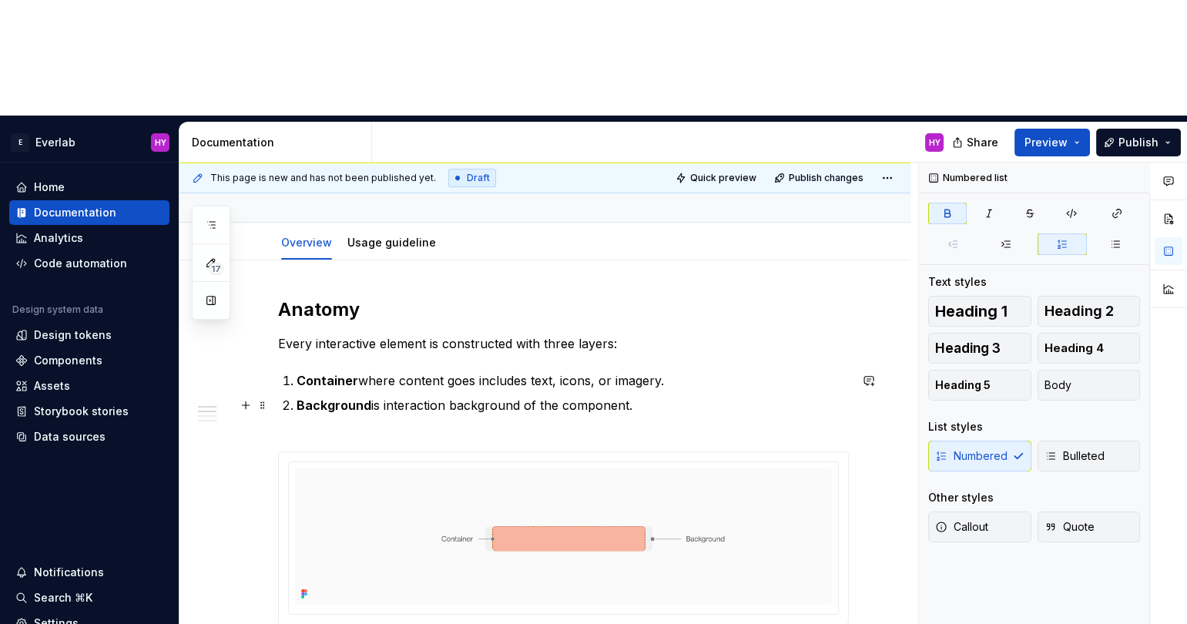
click at [371, 396] on p "Background is interaction background of the component." at bounding box center [573, 414] width 552 height 37
click at [421, 398] on strong "Background where teh interaction" at bounding box center [403, 405] width 213 height 15
click at [501, 396] on p "Background where the interaction is interaction background of the component." at bounding box center [573, 414] width 552 height 37
click at [496, 398] on strong "Background where the interaction" at bounding box center [403, 405] width 213 height 15
click at [498, 398] on strong "Background where the interaction" at bounding box center [403, 405] width 213 height 15
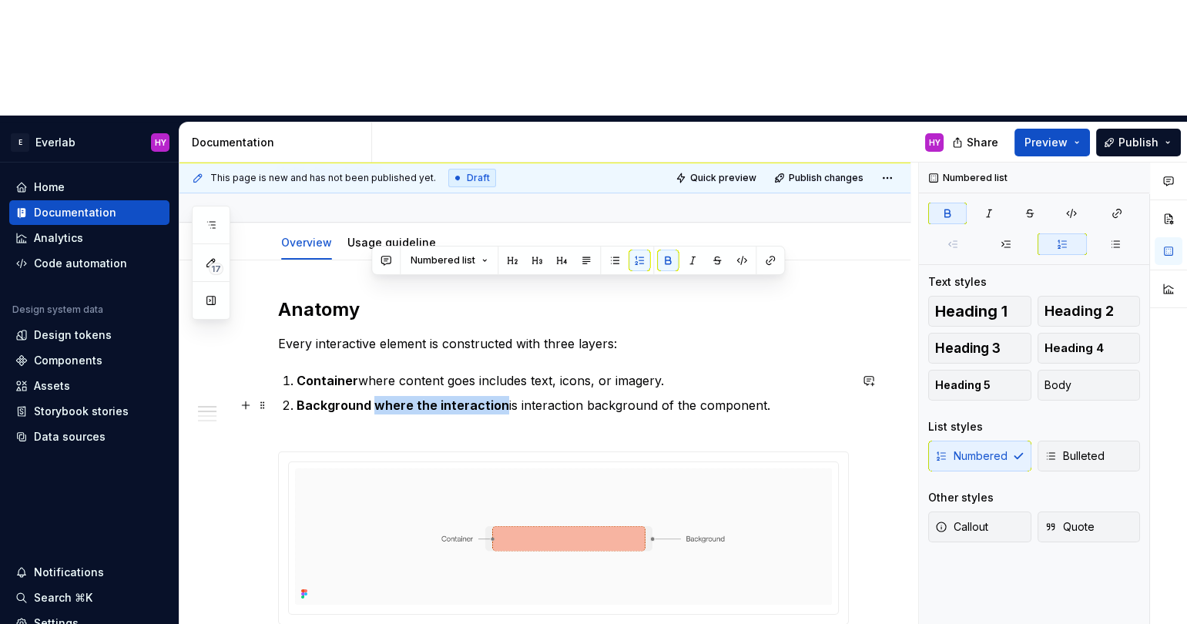
drag, startPoint x: 374, startPoint y: 287, endPoint x: 499, endPoint y: 288, distance: 124.8
click at [499, 398] on strong "Background where the interaction" at bounding box center [403, 405] width 213 height 15
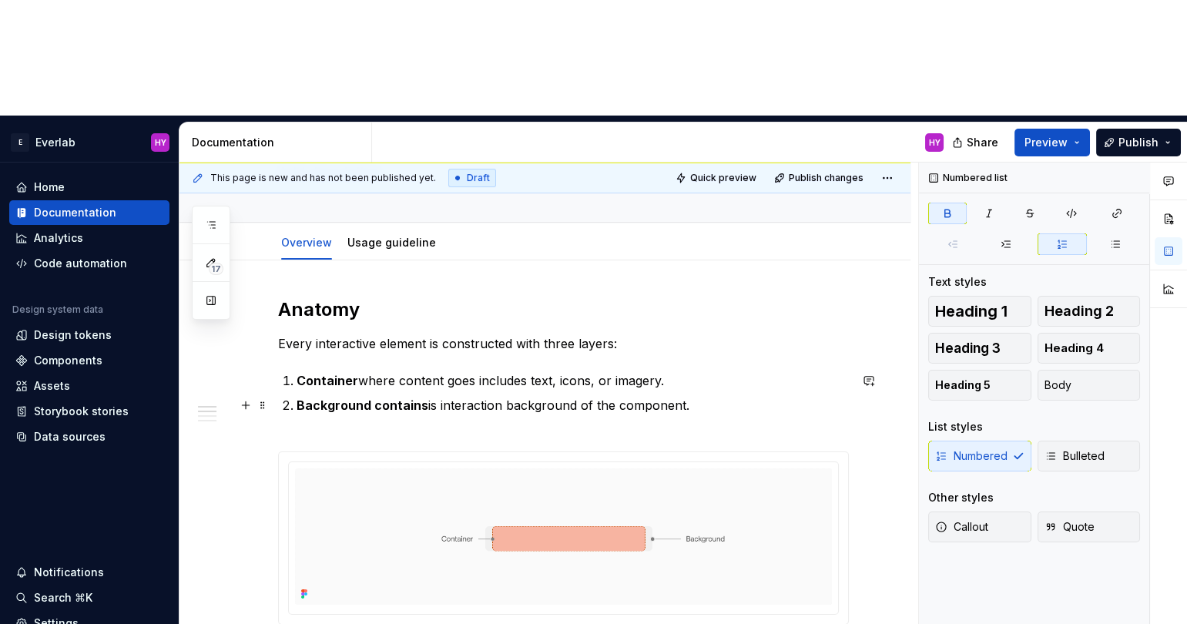
click at [437, 396] on p "Background contains is interaction background of the component." at bounding box center [573, 414] width 552 height 37
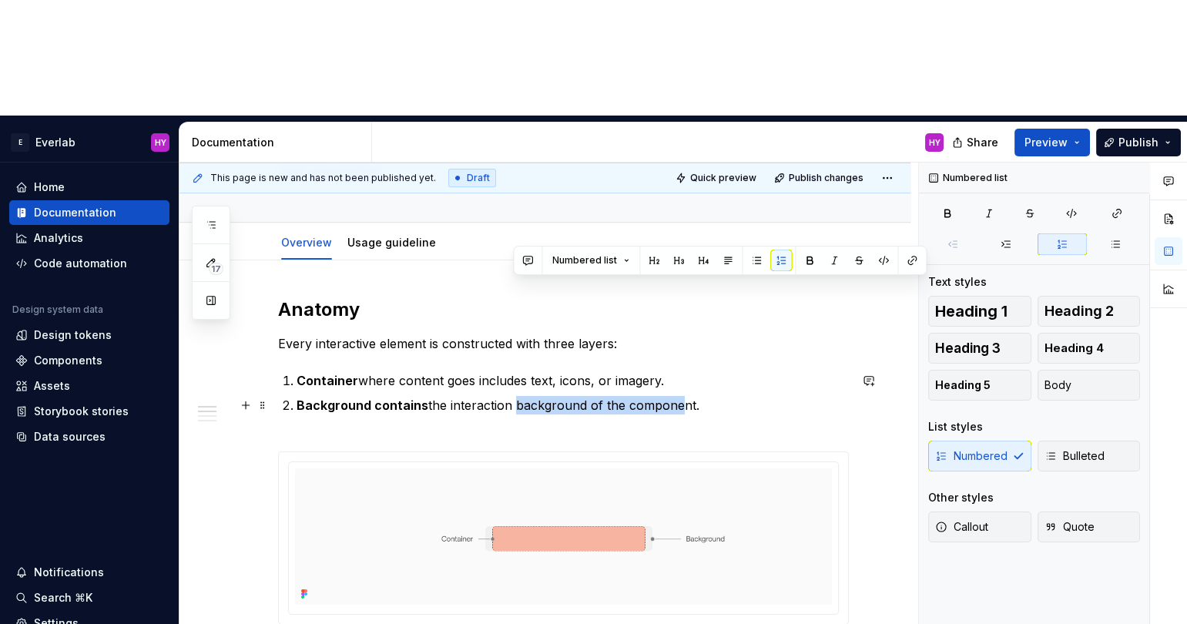
drag, startPoint x: 512, startPoint y: 287, endPoint x: 675, endPoint y: 288, distance: 162.6
click at [675, 396] on p "Background contains the interaction background of the component." at bounding box center [573, 414] width 552 height 37
drag, startPoint x: 690, startPoint y: 291, endPoint x: 512, endPoint y: 287, distance: 178.0
click at [512, 396] on p "Background contains the interaction background of the component." at bounding box center [573, 414] width 552 height 37
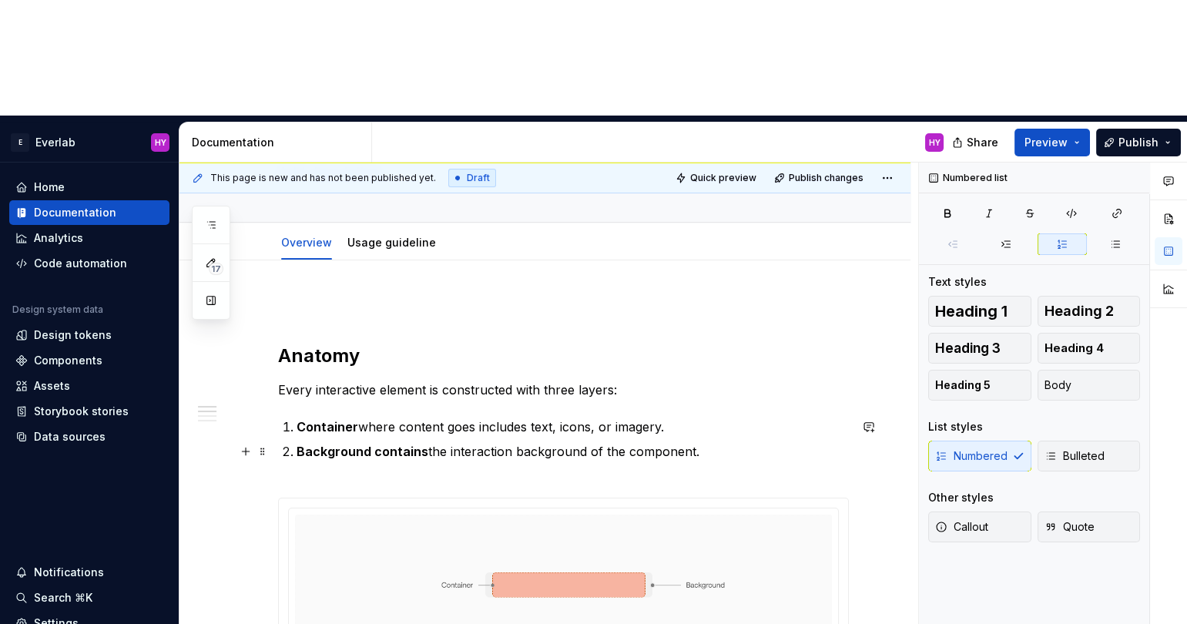
click at [508, 442] on p "Background contains the interaction background of the component." at bounding box center [573, 460] width 552 height 37
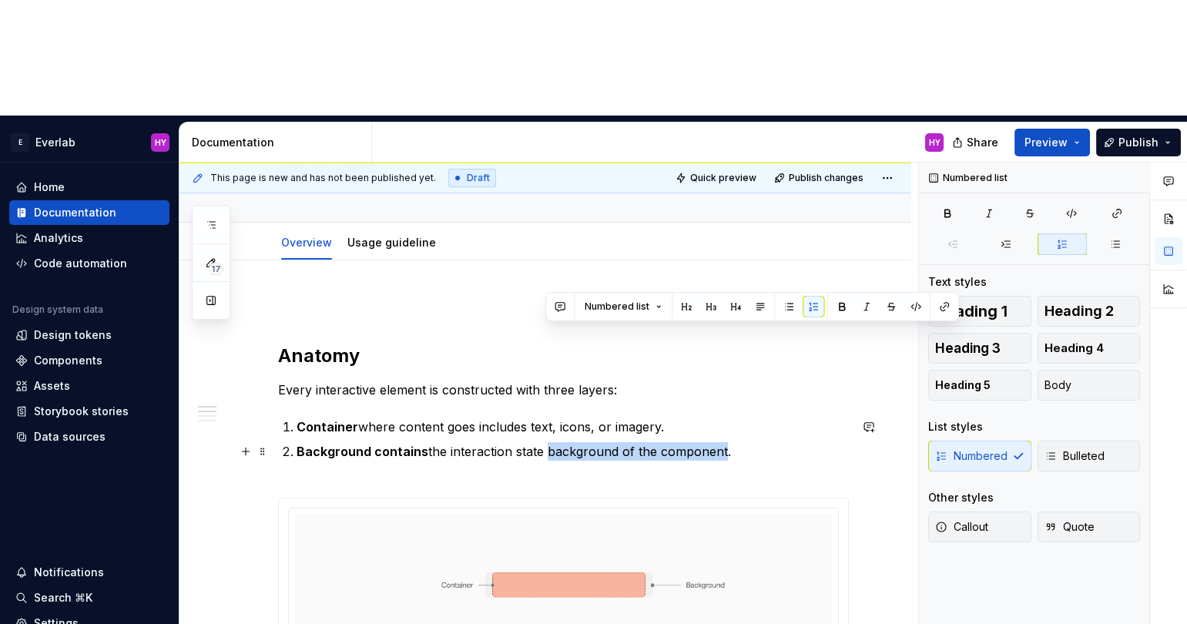
drag, startPoint x: 546, startPoint y: 336, endPoint x: 721, endPoint y: 333, distance: 174.9
click at [721, 442] on p "Background contains the interaction state background of the component." at bounding box center [573, 460] width 552 height 37
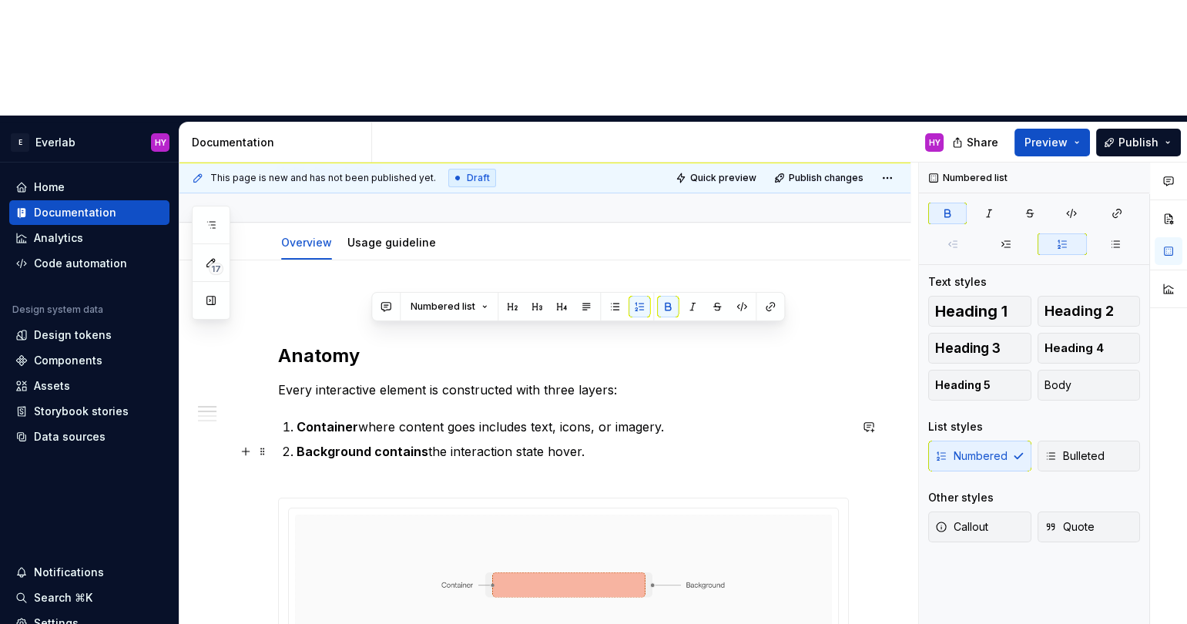
drag, startPoint x: 371, startPoint y: 333, endPoint x: 425, endPoint y: 332, distance: 53.9
click at [425, 444] on strong "Background contains" at bounding box center [363, 451] width 132 height 15
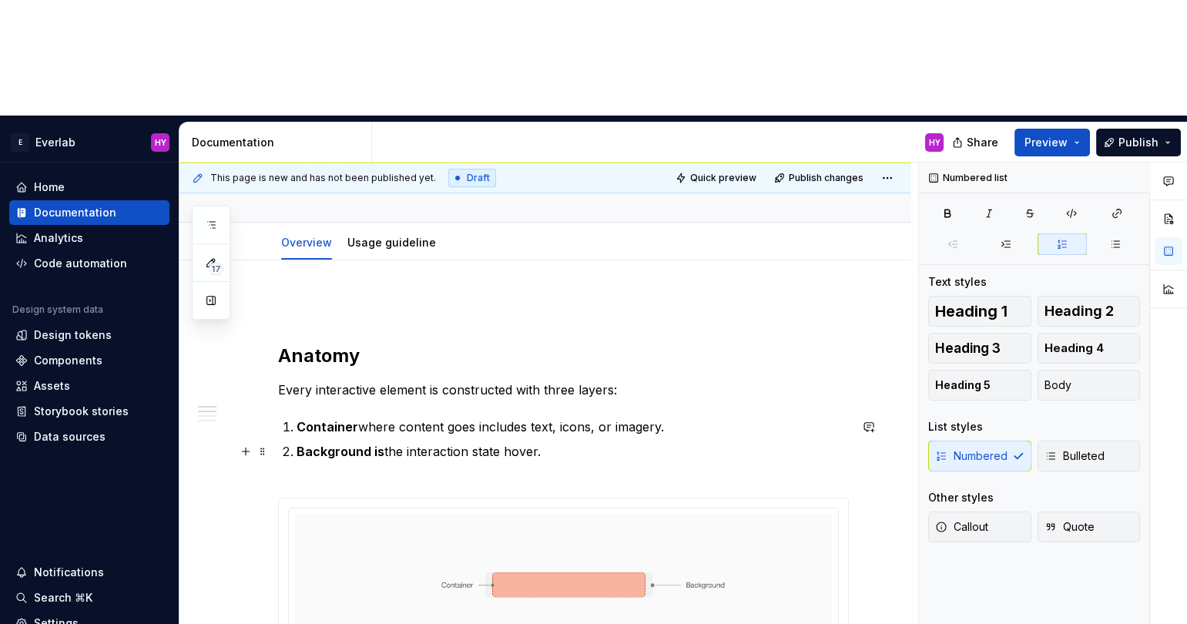
click at [536, 442] on p "Background is the interaction state hover." at bounding box center [573, 460] width 552 height 37
click at [503, 442] on p "Background is the interaction state hover." at bounding box center [573, 460] width 552 height 37
click at [565, 442] on p "Background is the interaction state default, hover and pressed." at bounding box center [573, 460] width 552 height 37
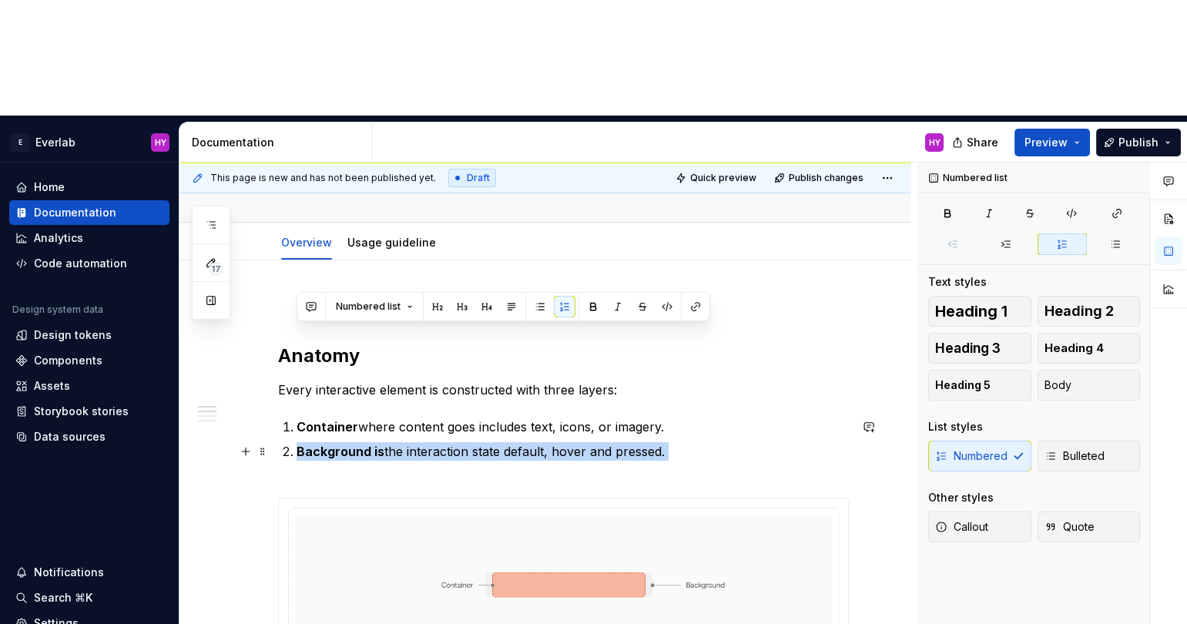
click at [565, 442] on p "Background is the interaction state default, hover and pressed." at bounding box center [573, 460] width 552 height 37
copy p "Background is the interaction state default, hover and pressed."
click at [416, 381] on p "Every interactive element is constructed with three layers:" at bounding box center [563, 390] width 571 height 18
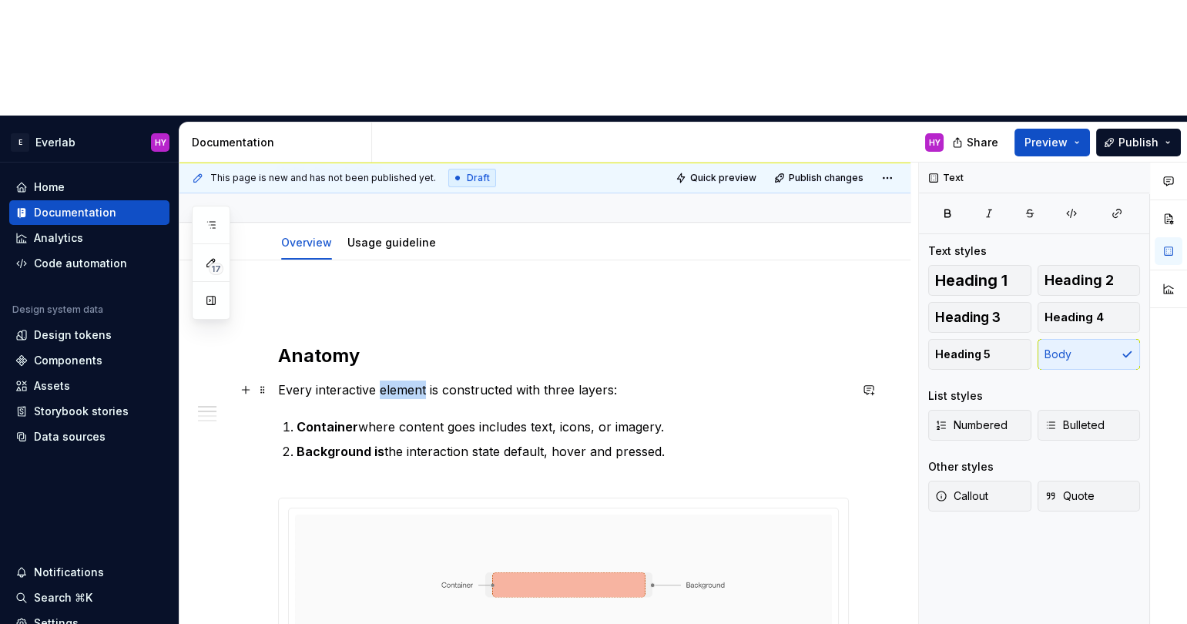
click at [416, 381] on p "Every interactive element is constructed with three layers:" at bounding box center [563, 390] width 571 height 18
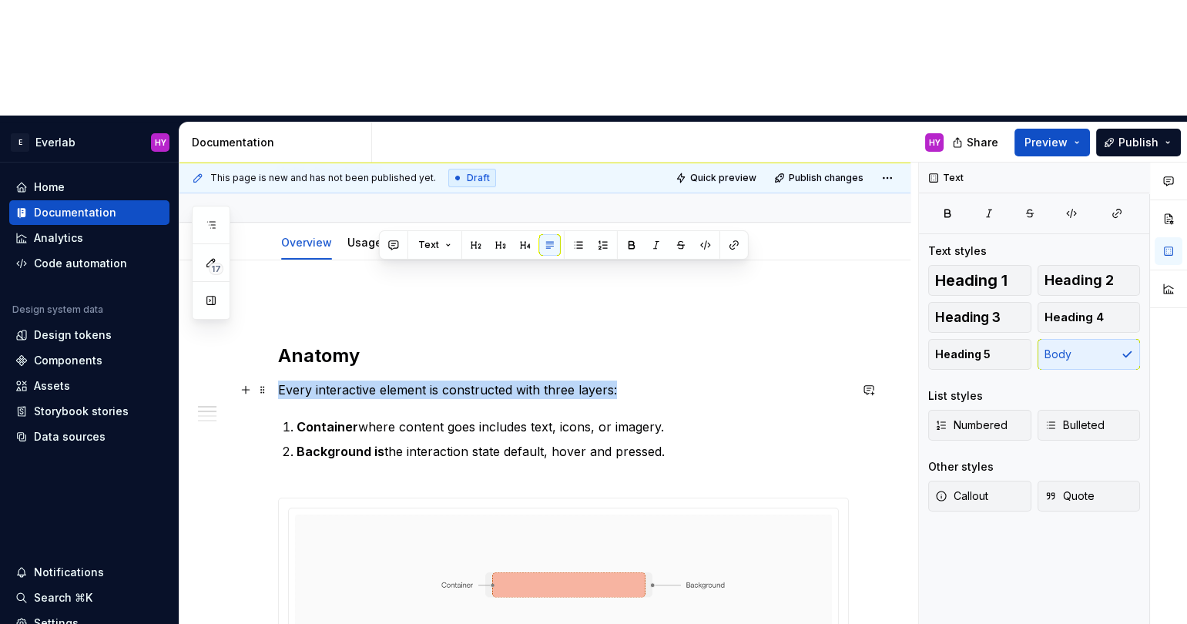
click at [416, 381] on p "Every interactive element is constructed with three layers:" at bounding box center [563, 390] width 571 height 18
copy p "Every interactive element is constructed with three layers:"
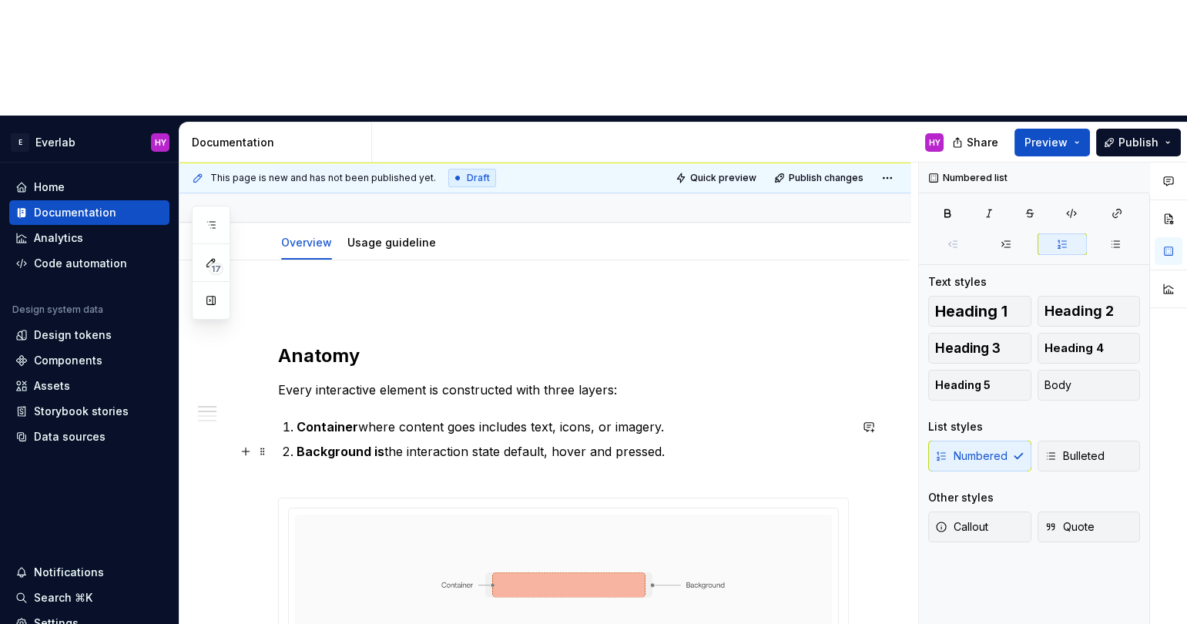
click at [493, 442] on p "Background is the interaction state default, hover and pressed." at bounding box center [573, 460] width 552 height 37
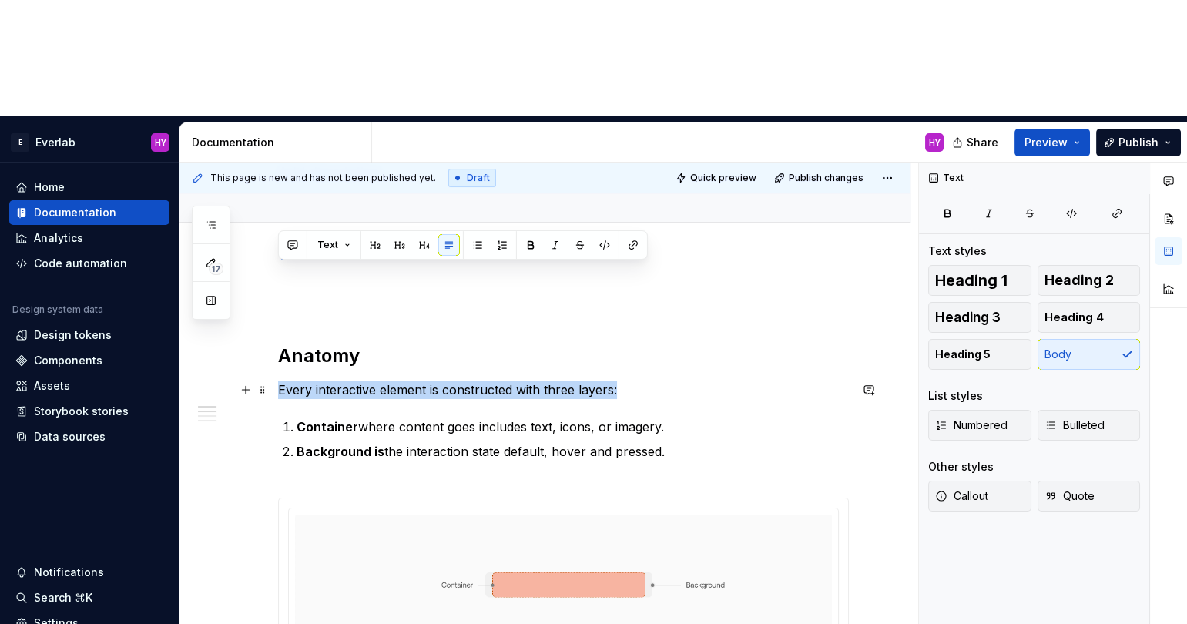
drag, startPoint x: 615, startPoint y: 273, endPoint x: 279, endPoint y: 274, distance: 336.0
click at [279, 381] on p "Every interactive element is constructed with three layers:" at bounding box center [563, 390] width 571 height 18
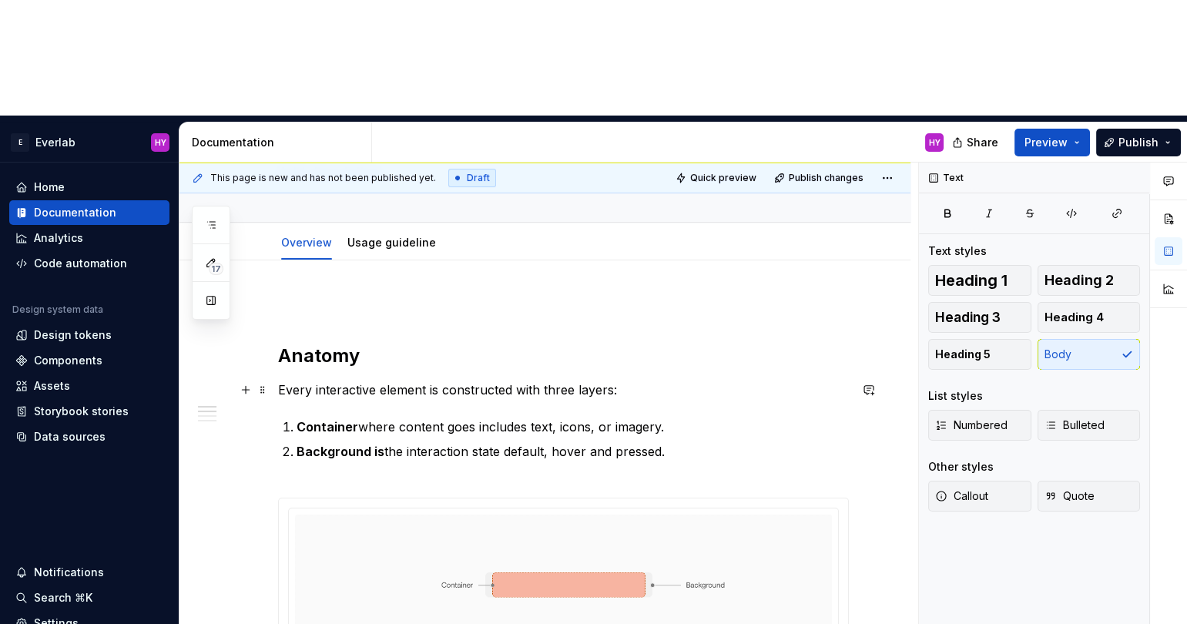
click at [356, 381] on p "Every interactive element is constructed with three layers:" at bounding box center [563, 390] width 571 height 18
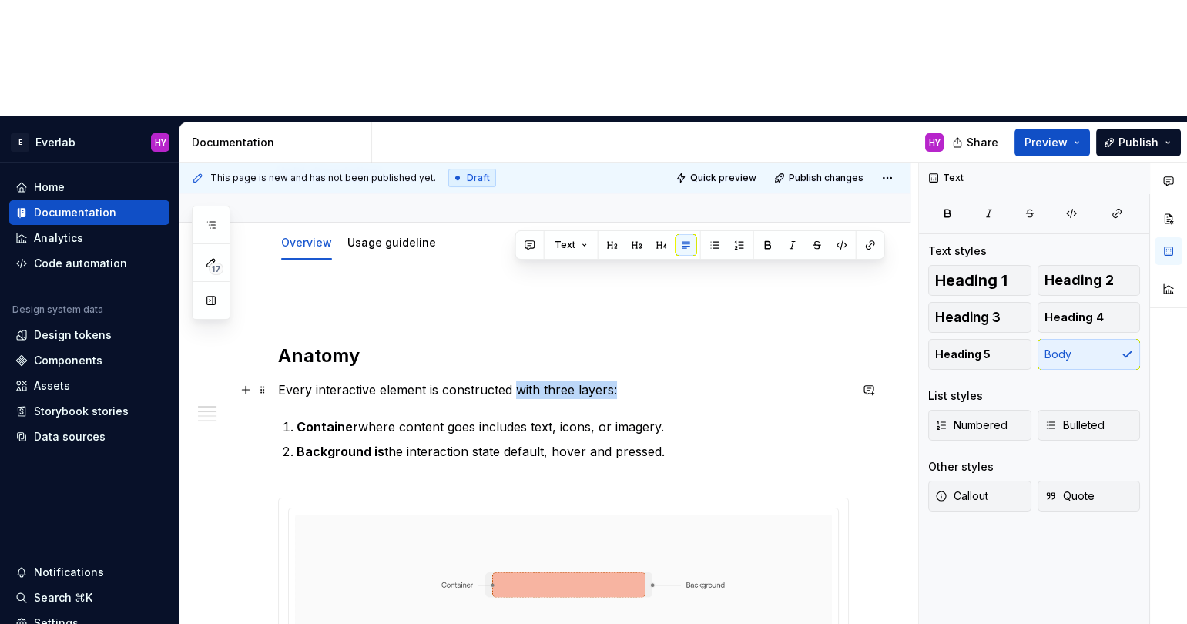
drag, startPoint x: 515, startPoint y: 272, endPoint x: 613, endPoint y: 277, distance: 98.7
click at [614, 381] on p "Every interactive element is constructed with three layers:" at bounding box center [563, 390] width 571 height 18
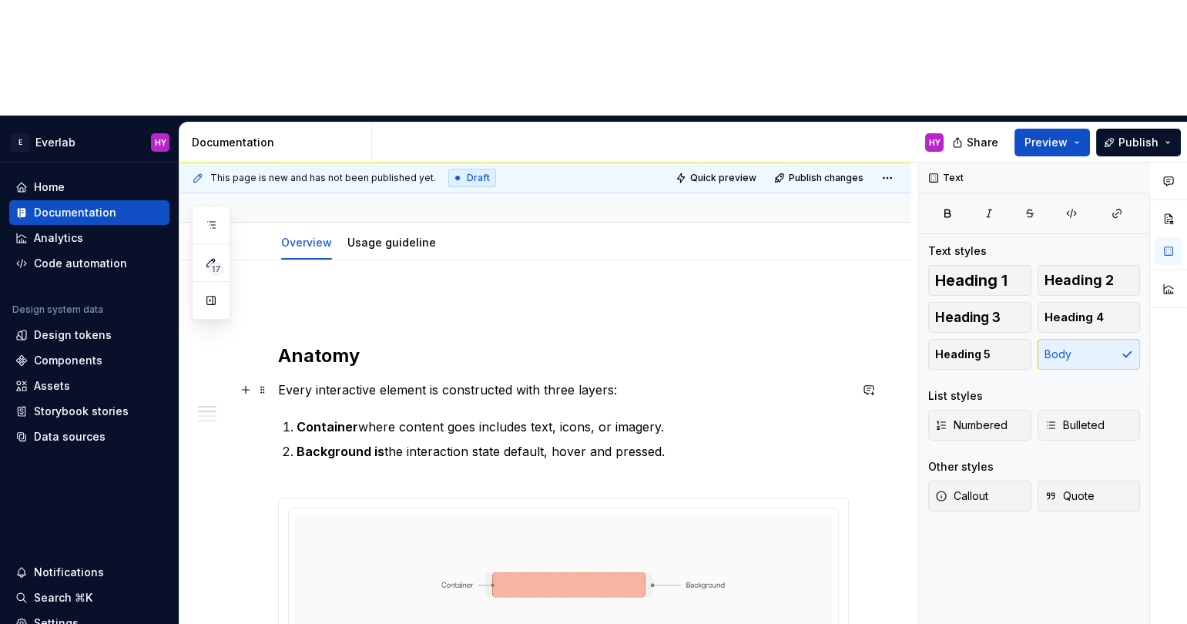
click at [602, 381] on p "Every interactive element is constructed with three layers:" at bounding box center [563, 390] width 571 height 18
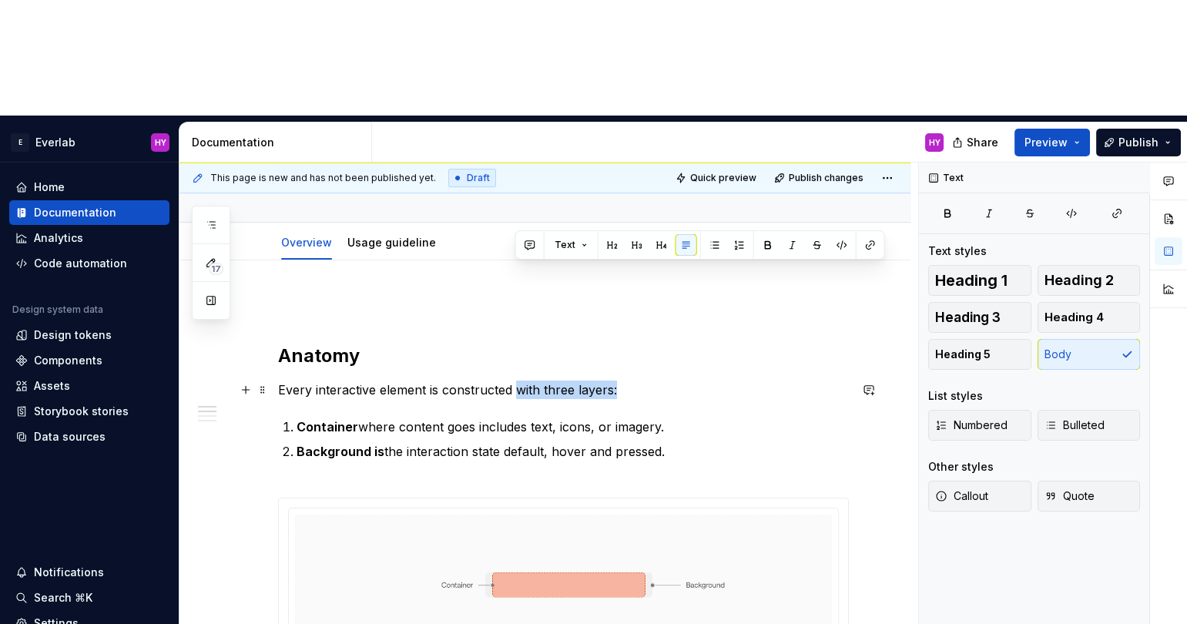
drag, startPoint x: 615, startPoint y: 274, endPoint x: 519, endPoint y: 281, distance: 96.6
click at [519, 381] on p "Every interactive element is constructed with three layers:" at bounding box center [563, 390] width 571 height 18
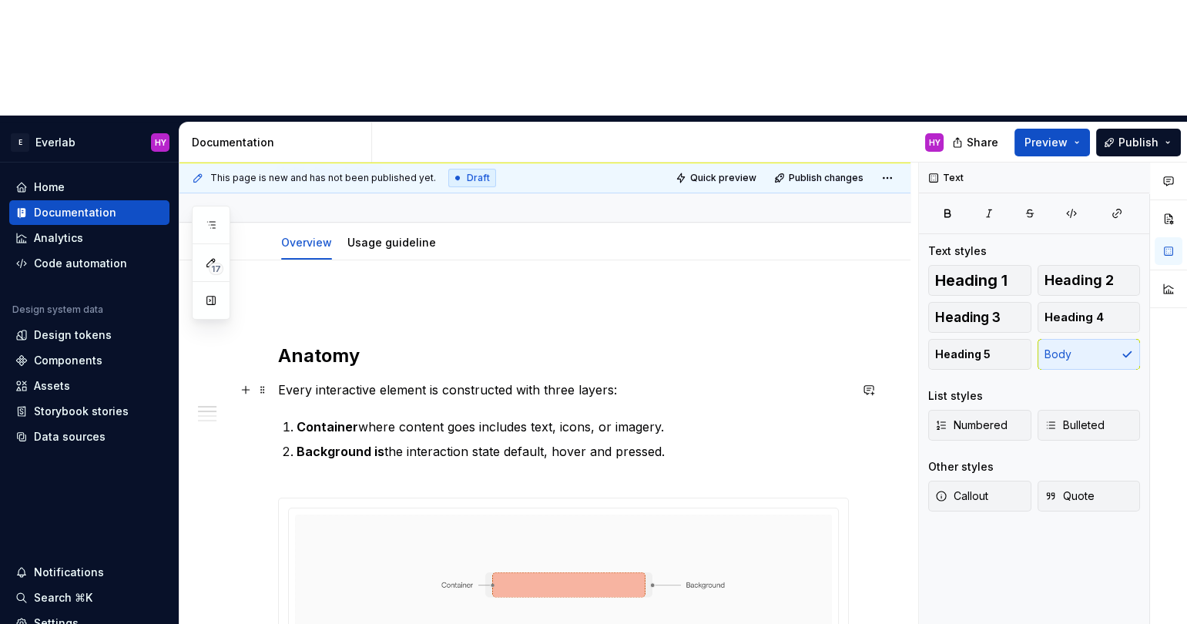
click at [545, 381] on p "Every interactive element is constructed with three layers:" at bounding box center [563, 390] width 571 height 18
drag, startPoint x: 577, startPoint y: 276, endPoint x: 553, endPoint y: 276, distance: 23.9
click at [553, 381] on p "Every interactive element is constructed with three layers:" at bounding box center [563, 390] width 571 height 18
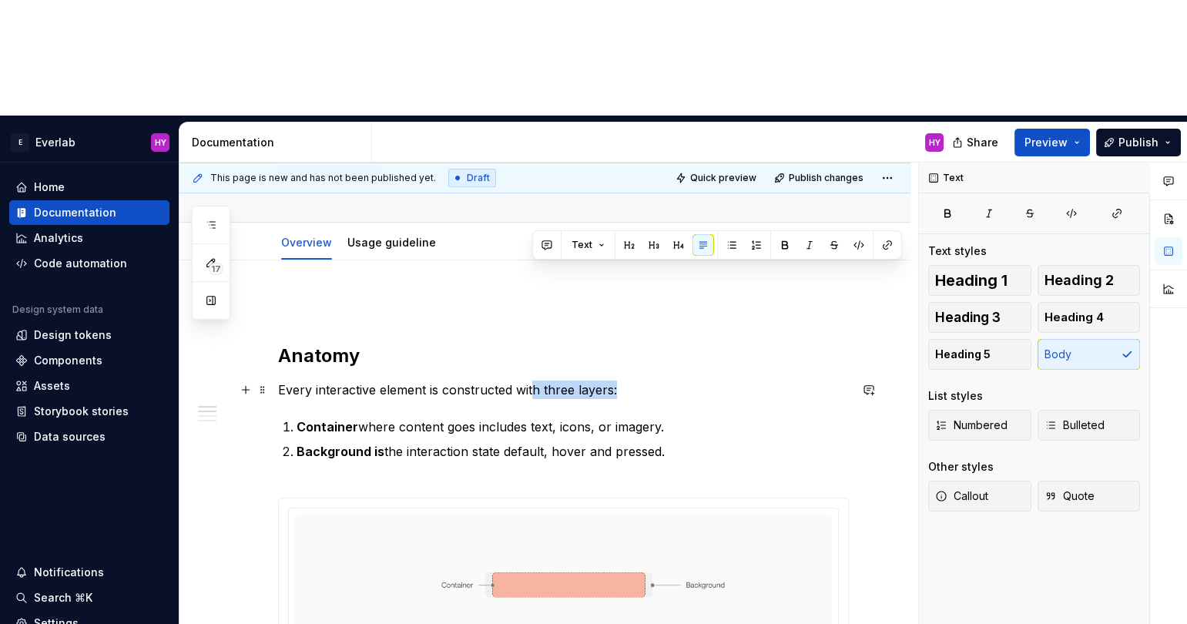
drag, startPoint x: 621, startPoint y: 270, endPoint x: 532, endPoint y: 270, distance: 88.6
click at [532, 381] on p "Every interactive element is constructed with three layers:" at bounding box center [563, 390] width 571 height 18
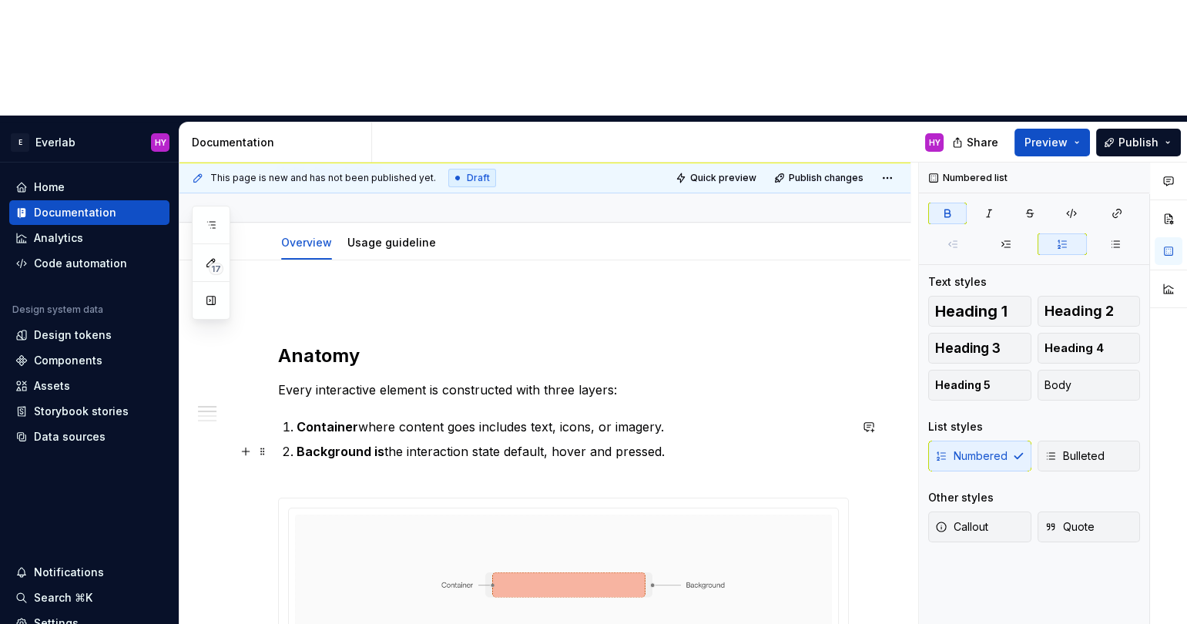
click at [442, 418] on ol "Container where content goes includes text, icons, or imagery. Background is th…" at bounding box center [573, 449] width 552 height 62
click at [392, 442] on p "Background is the interaction state default, hover and pressed." at bounding box center [573, 460] width 552 height 37
click at [380, 444] on strong "Background is" at bounding box center [341, 451] width 88 height 15
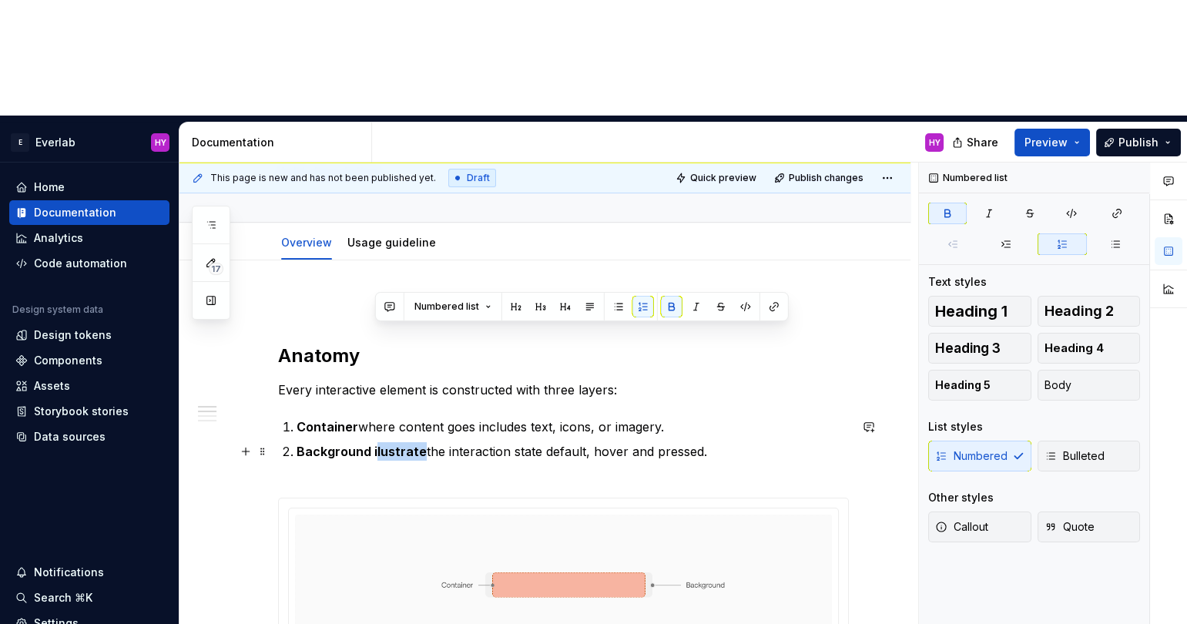
drag, startPoint x: 373, startPoint y: 336, endPoint x: 421, endPoint y: 336, distance: 48.5
click at [421, 444] on strong "Background ilustrate" at bounding box center [362, 451] width 130 height 15
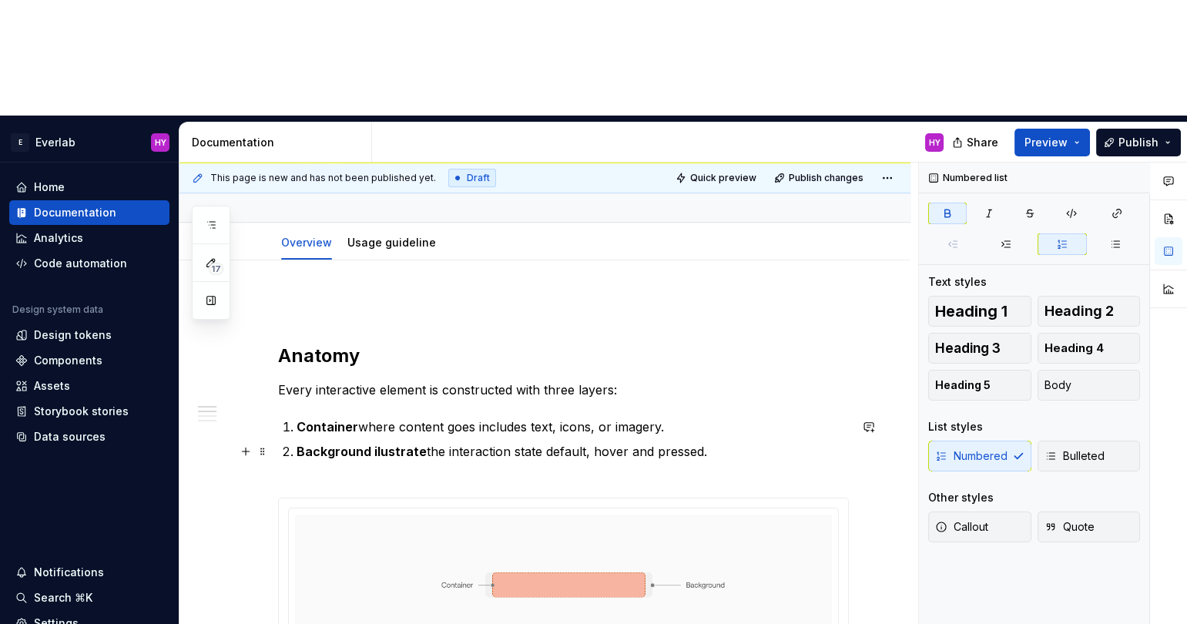
click at [422, 444] on strong "Background ilustrate" at bounding box center [362, 451] width 130 height 15
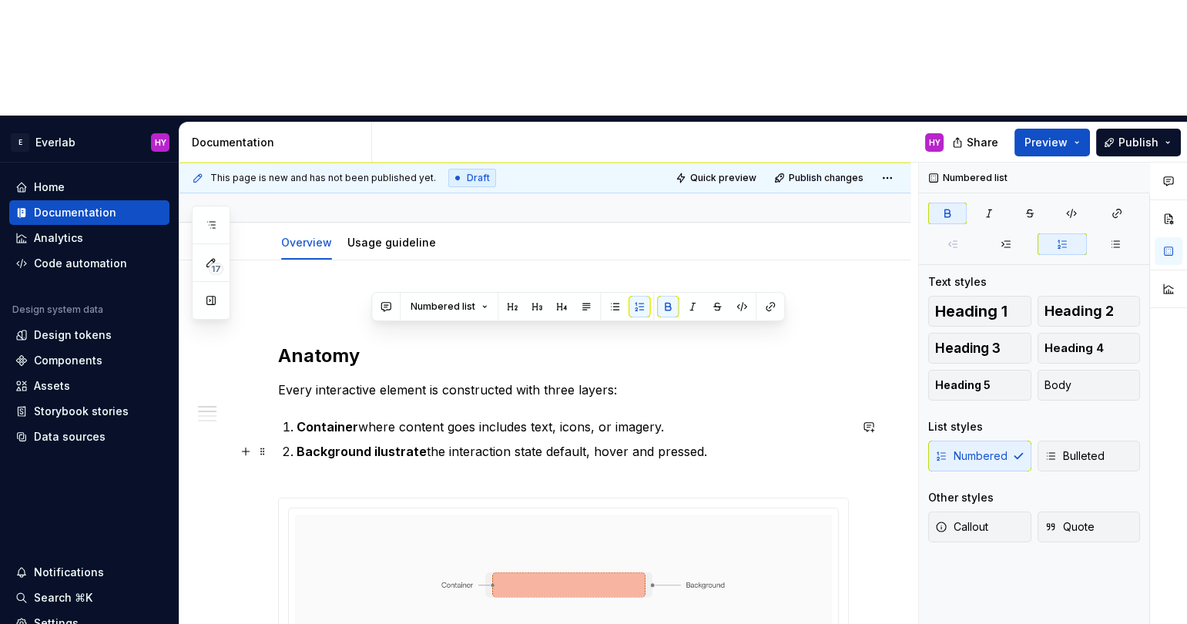
drag, startPoint x: 424, startPoint y: 337, endPoint x: 371, endPoint y: 334, distance: 53.2
click at [371, 442] on p "Background ilustrate the interaction state default, hover and pressed." at bounding box center [573, 460] width 552 height 37
click at [667, 304] on button "button" at bounding box center [668, 307] width 22 height 22
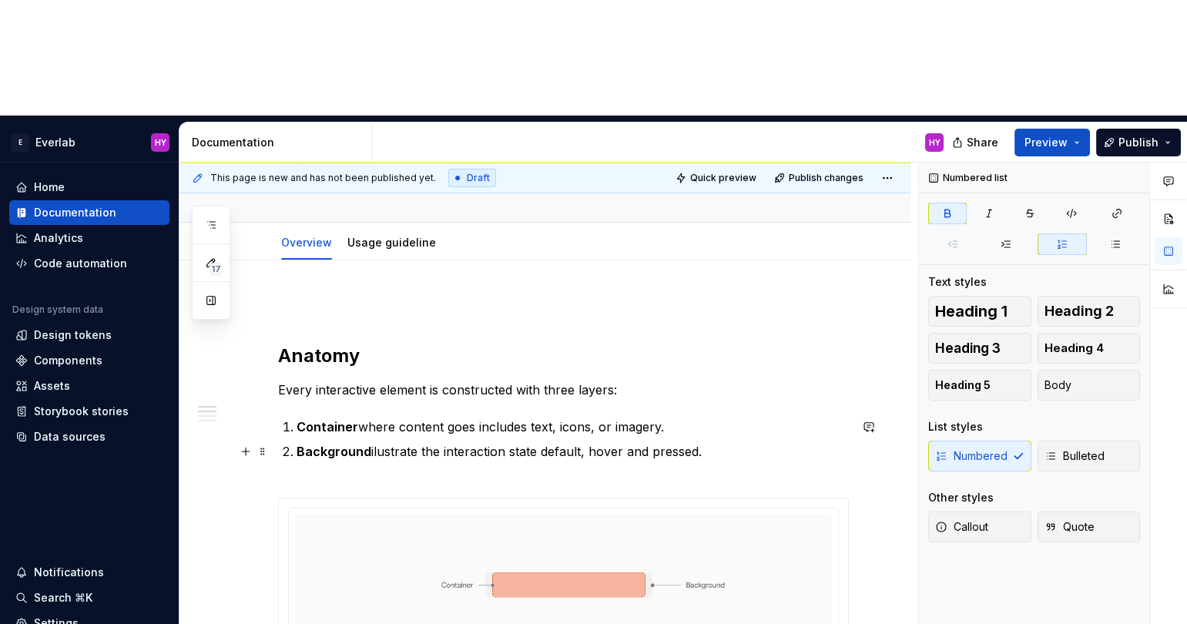
click at [370, 444] on strong "Background" at bounding box center [334, 451] width 75 height 15
click at [373, 442] on p "Background ilustrate the interaction state default, hover and pressed." at bounding box center [573, 460] width 552 height 37
click at [418, 442] on p "Background illustrate the interaction state default, hover and pressed." at bounding box center [573, 460] width 552 height 37
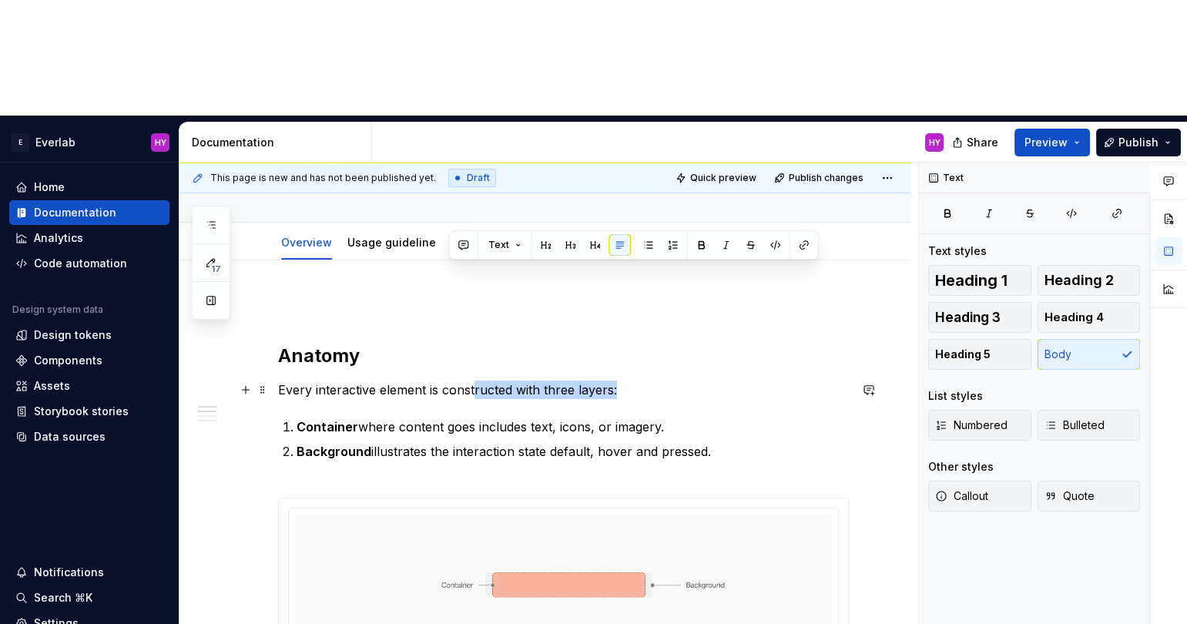
drag, startPoint x: 643, startPoint y: 270, endPoint x: 474, endPoint y: 273, distance: 169.6
click at [474, 381] on p "Every interactive element is constructed with three layers:" at bounding box center [563, 390] width 571 height 18
click at [512, 381] on p "Every interactive element is constructed with three layers:" at bounding box center [563, 390] width 571 height 18
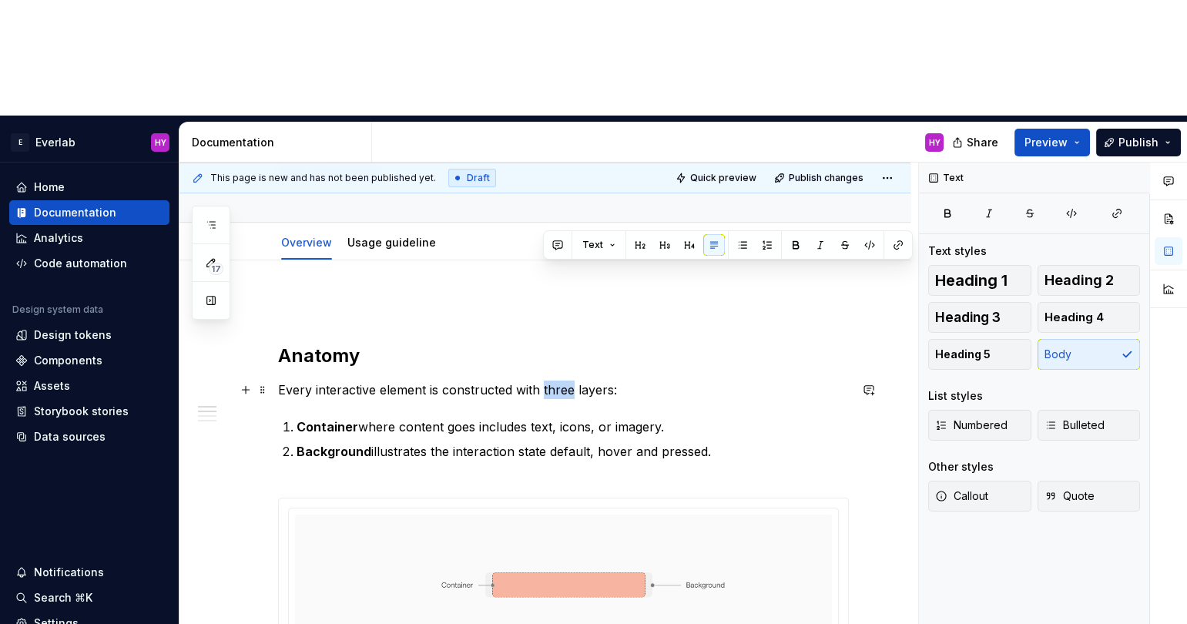
drag, startPoint x: 575, startPoint y: 270, endPoint x: 543, endPoint y: 268, distance: 31.7
click at [543, 381] on p "Every interactive element is constructed with three layers:" at bounding box center [563, 390] width 571 height 18
drag, startPoint x: 675, startPoint y: 274, endPoint x: 623, endPoint y: 268, distance: 52.0
click at [623, 381] on p "Every interactive element is constructed with two elements layers:" at bounding box center [563, 390] width 571 height 18
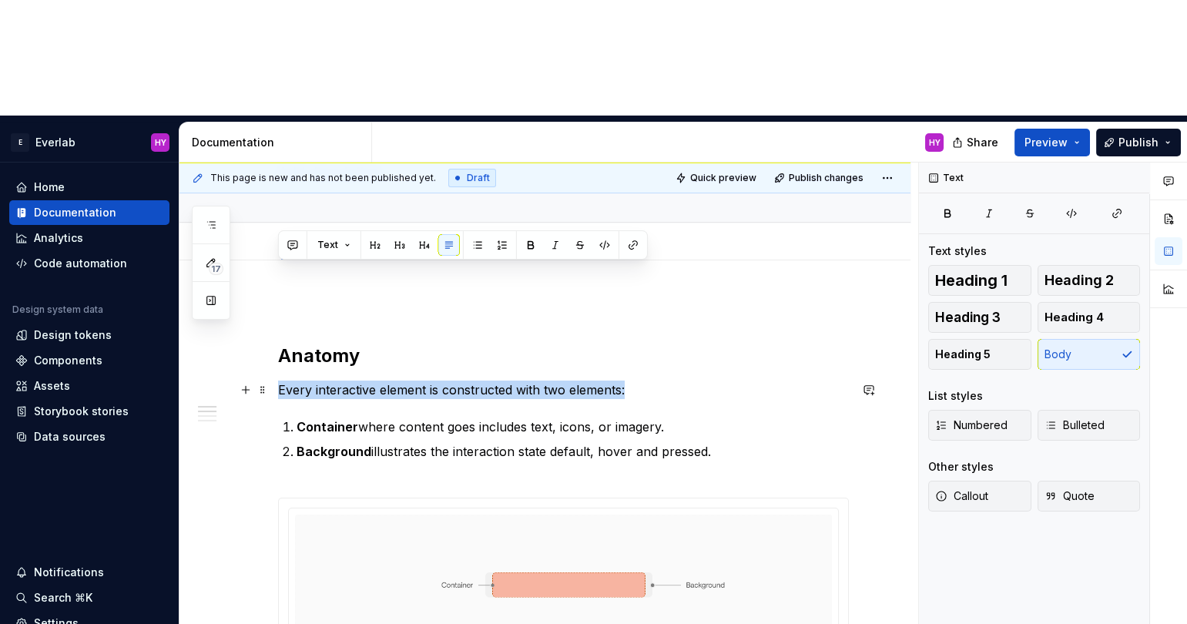
drag, startPoint x: 649, startPoint y: 278, endPoint x: 277, endPoint y: 278, distance: 372.2
copy p "Every interactive element is constructed with two elements:"
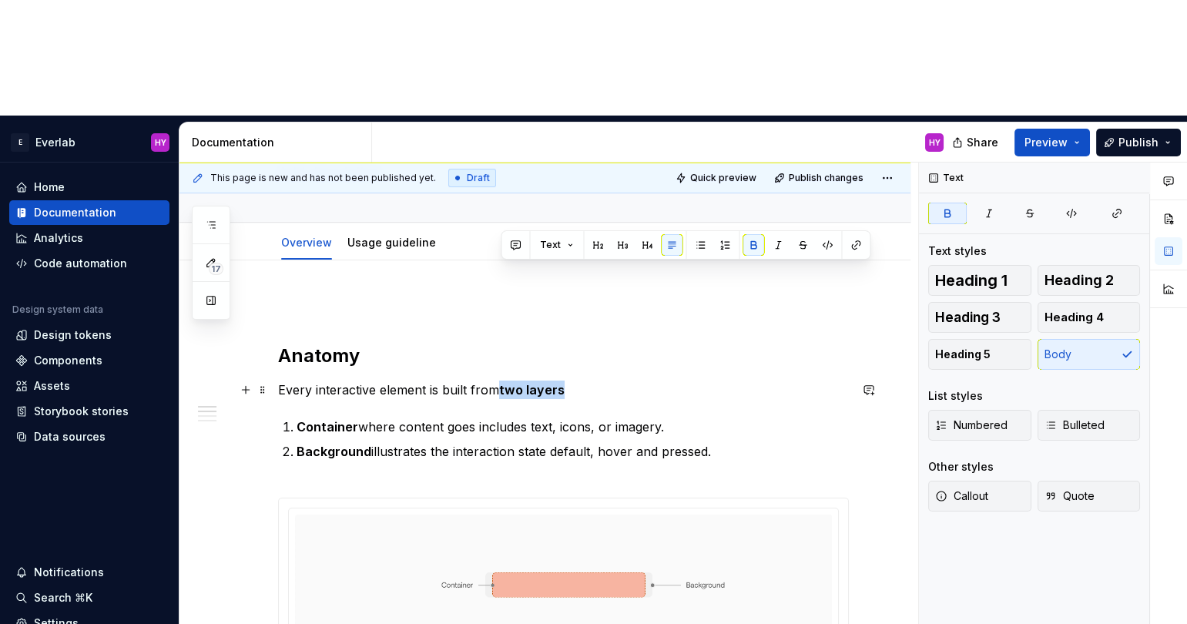
drag, startPoint x: 562, startPoint y: 270, endPoint x: 501, endPoint y: 269, distance: 60.9
click at [501, 382] on strong "two layers" at bounding box center [531, 389] width 65 height 15
click at [744, 244] on button "button" at bounding box center [754, 245] width 22 height 22
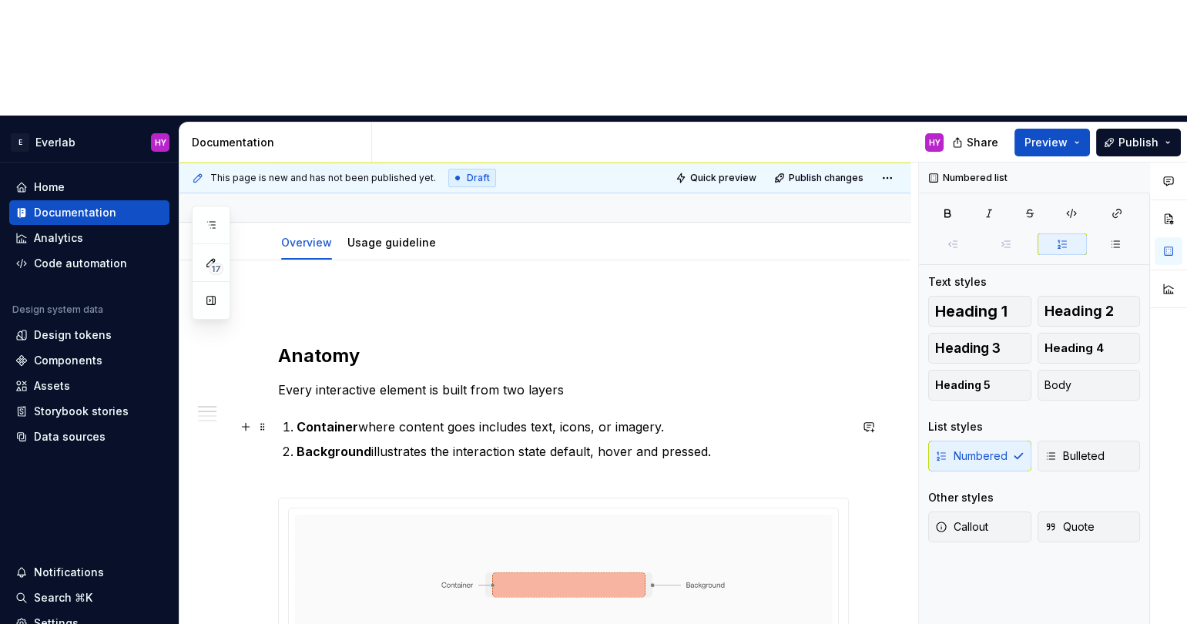
click at [608, 418] on p "Container where content goes includes text, icons, or imagery." at bounding box center [573, 427] width 552 height 18
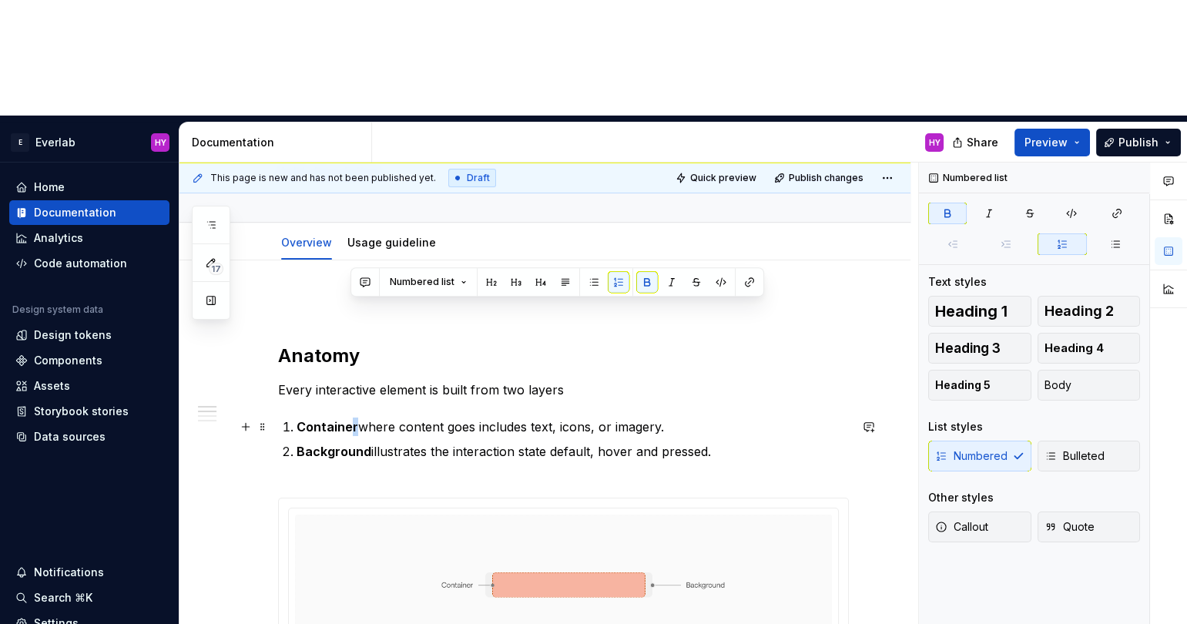
click at [351, 419] on strong "Container" at bounding box center [328, 426] width 62 height 15
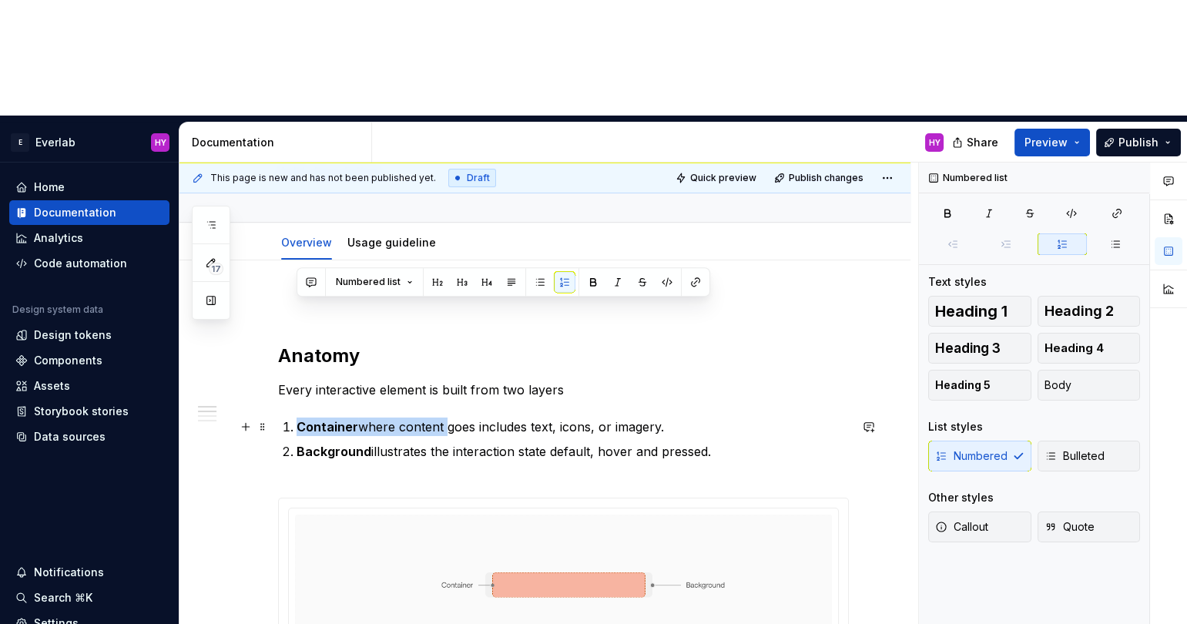
drag, startPoint x: 444, startPoint y: 307, endPoint x: 299, endPoint y: 301, distance: 145.0
click at [299, 418] on p "Container where content goes includes text, icons, or imagery." at bounding box center [573, 427] width 552 height 18
drag, startPoint x: 354, startPoint y: 308, endPoint x: 304, endPoint y: 311, distance: 50.1
click at [304, 419] on strong "Container" at bounding box center [328, 426] width 62 height 15
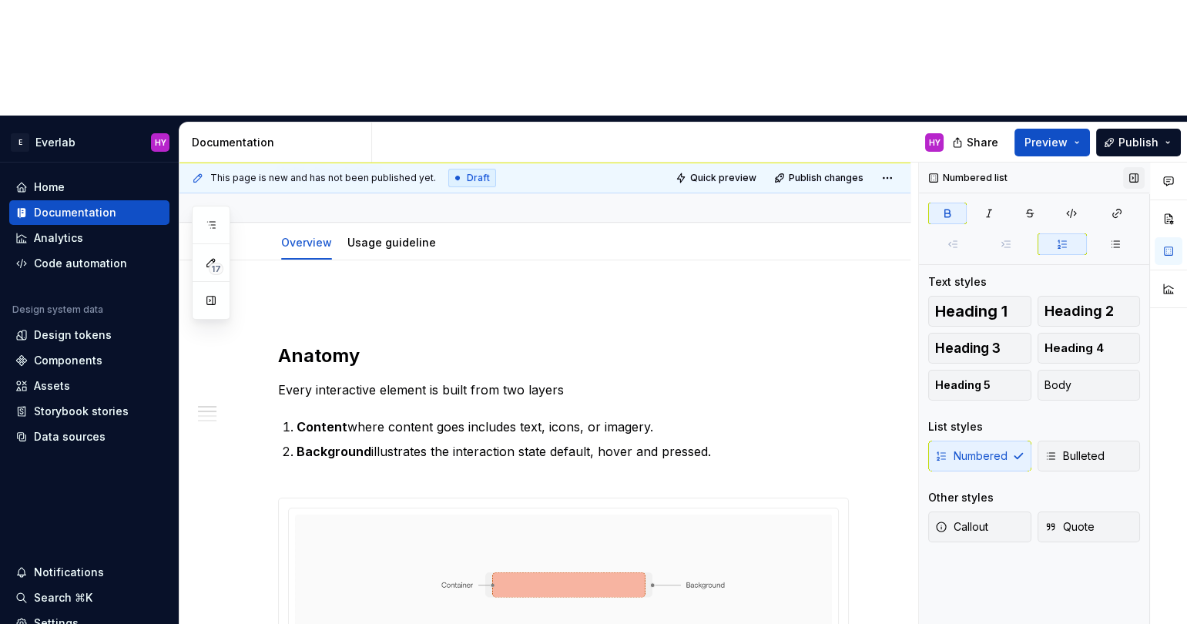
type textarea "*"
